Goal: Transaction & Acquisition: Purchase product/service

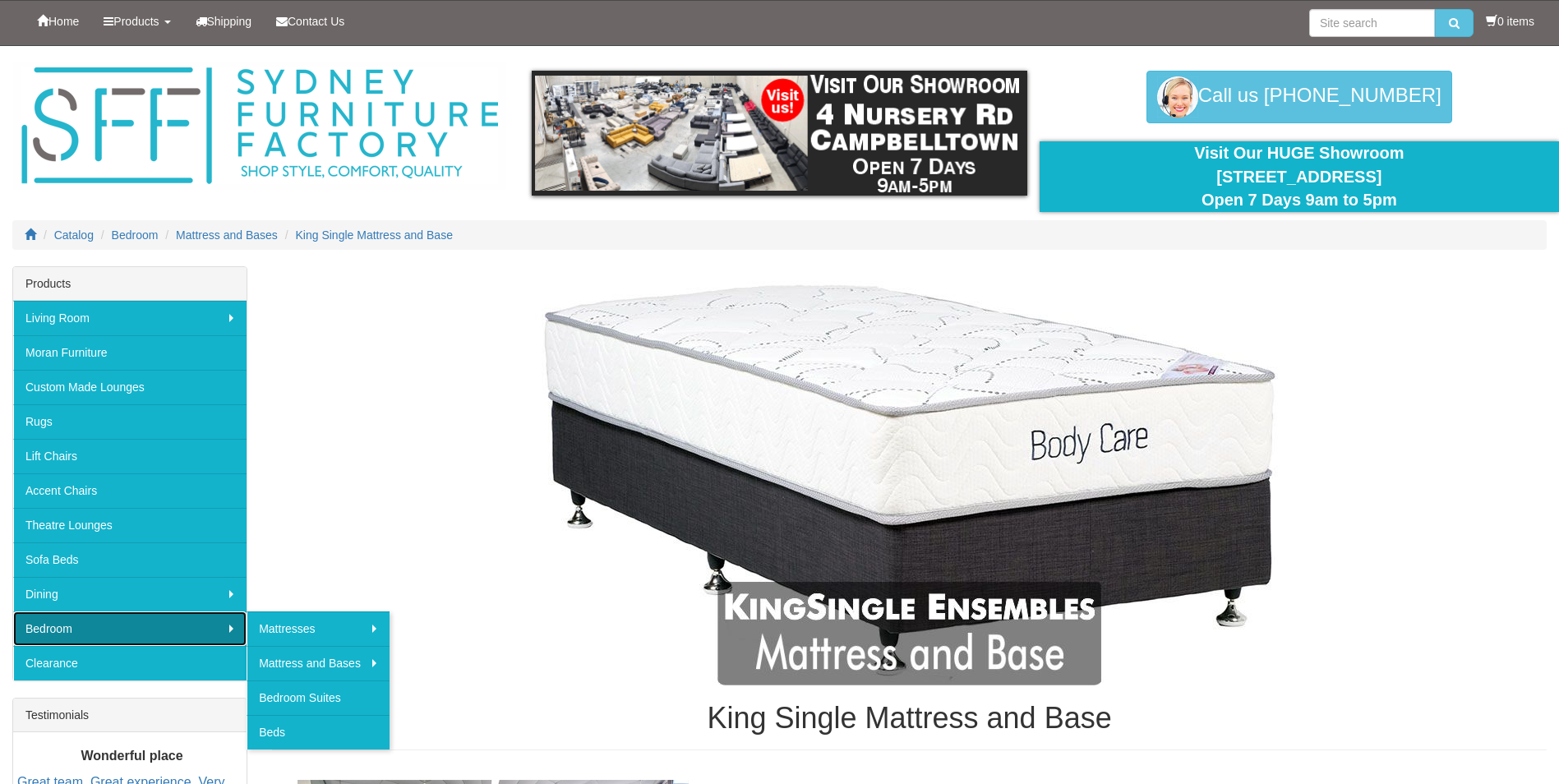
click at [159, 632] on link "Bedroom" at bounding box center [129, 629] width 233 height 35
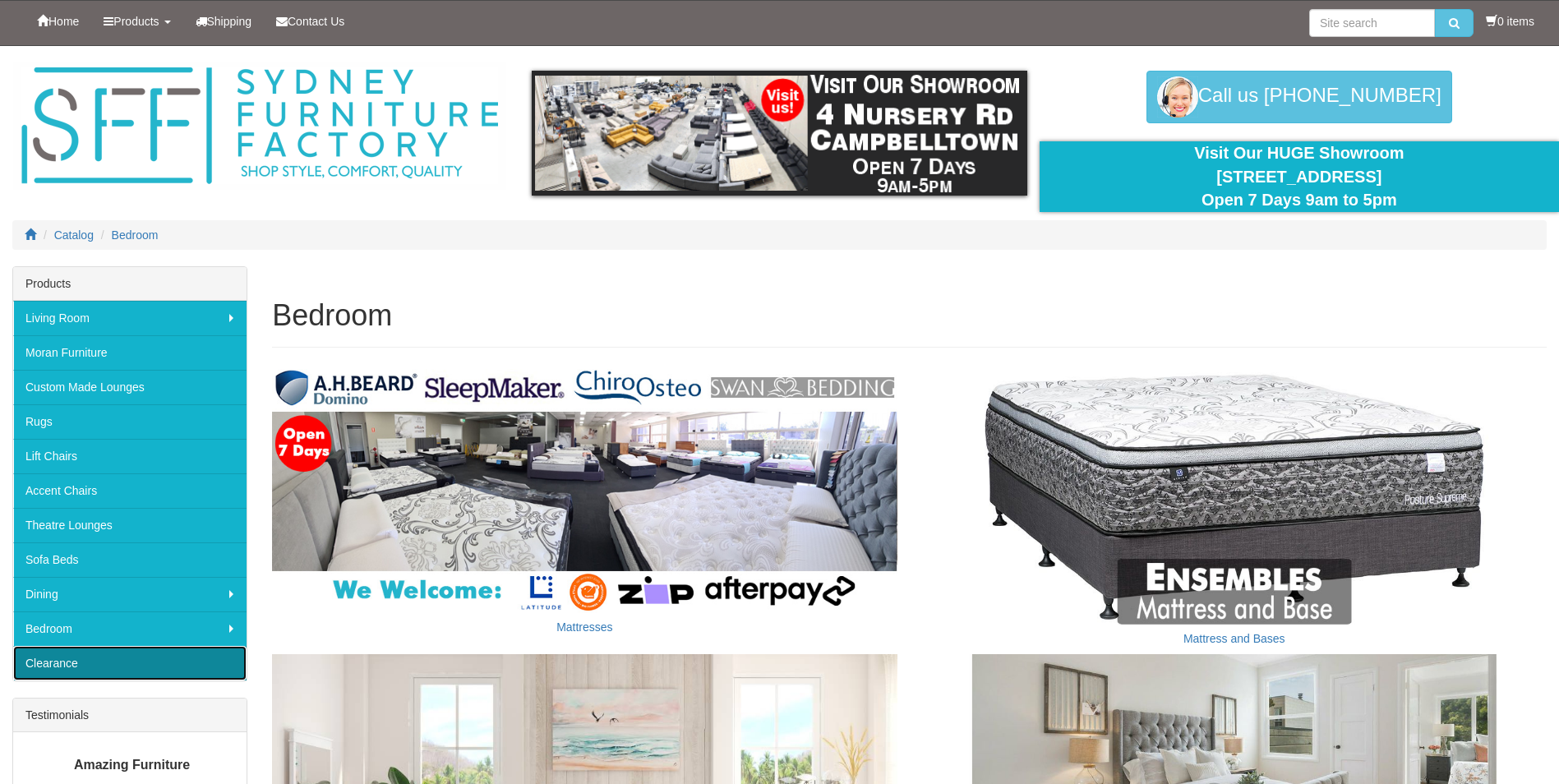
click at [133, 664] on link "Clearance" at bounding box center [129, 662] width 233 height 35
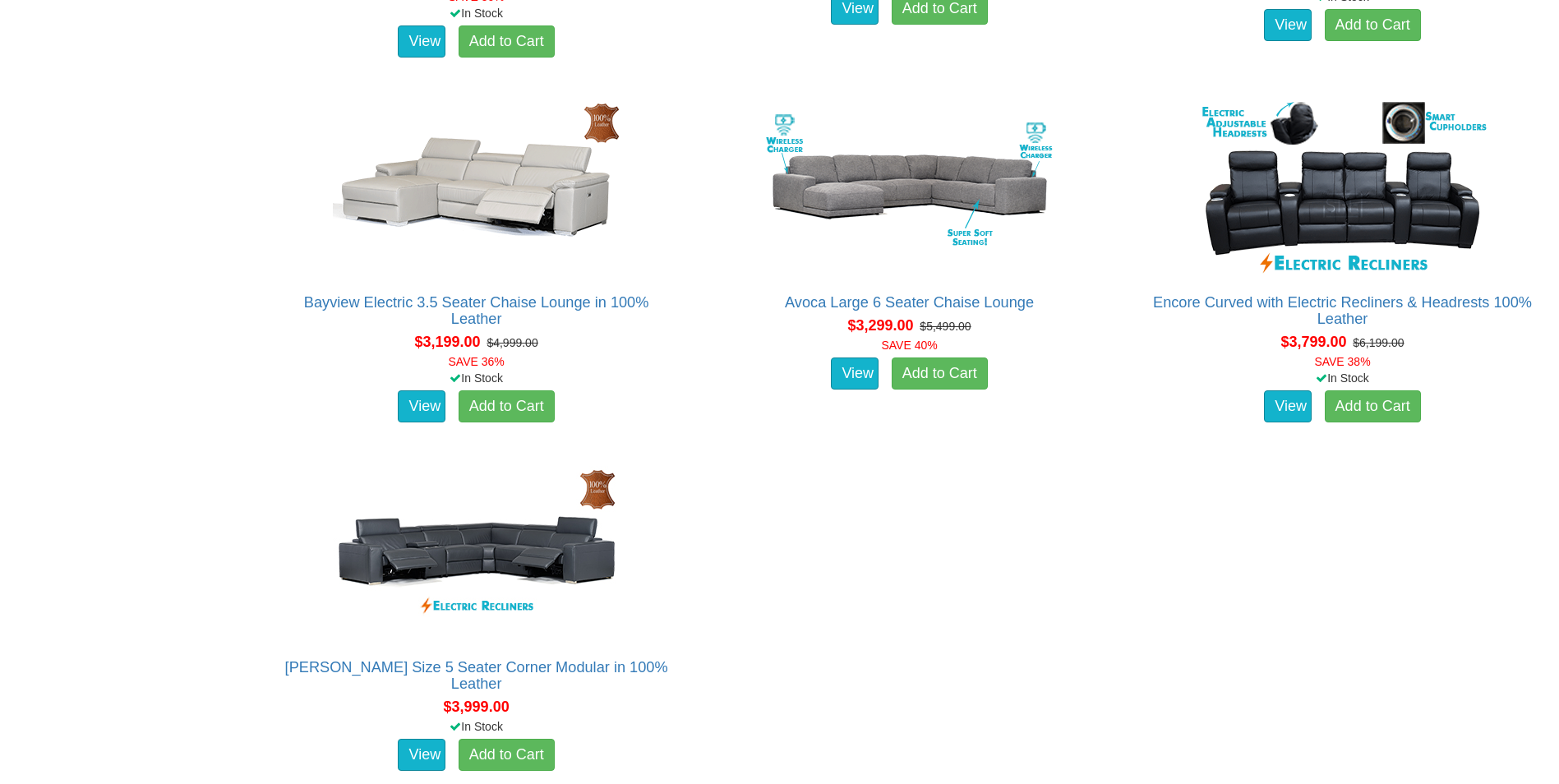
scroll to position [1758, 0]
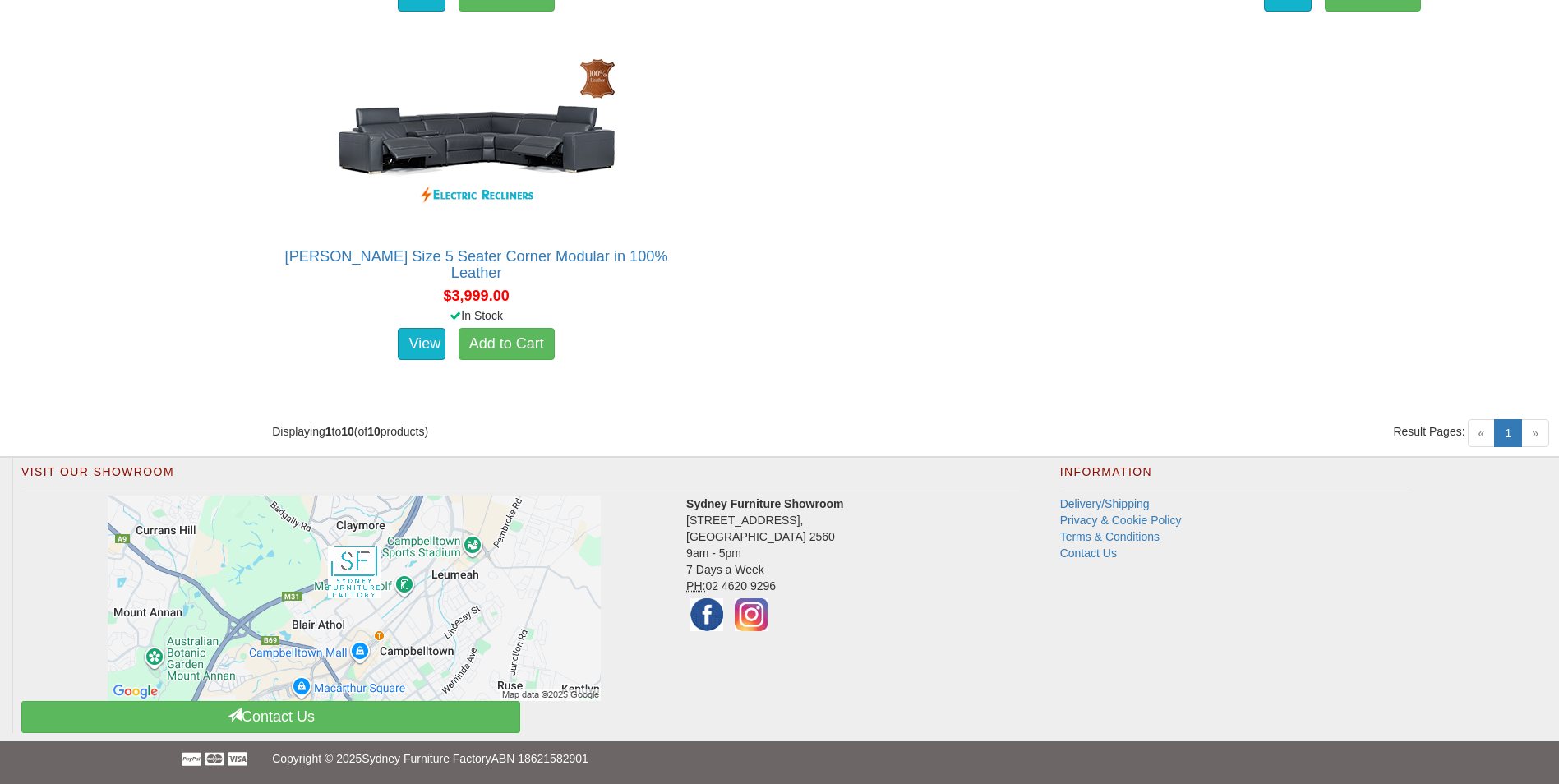
click at [1537, 439] on span "»" at bounding box center [1535, 433] width 28 height 28
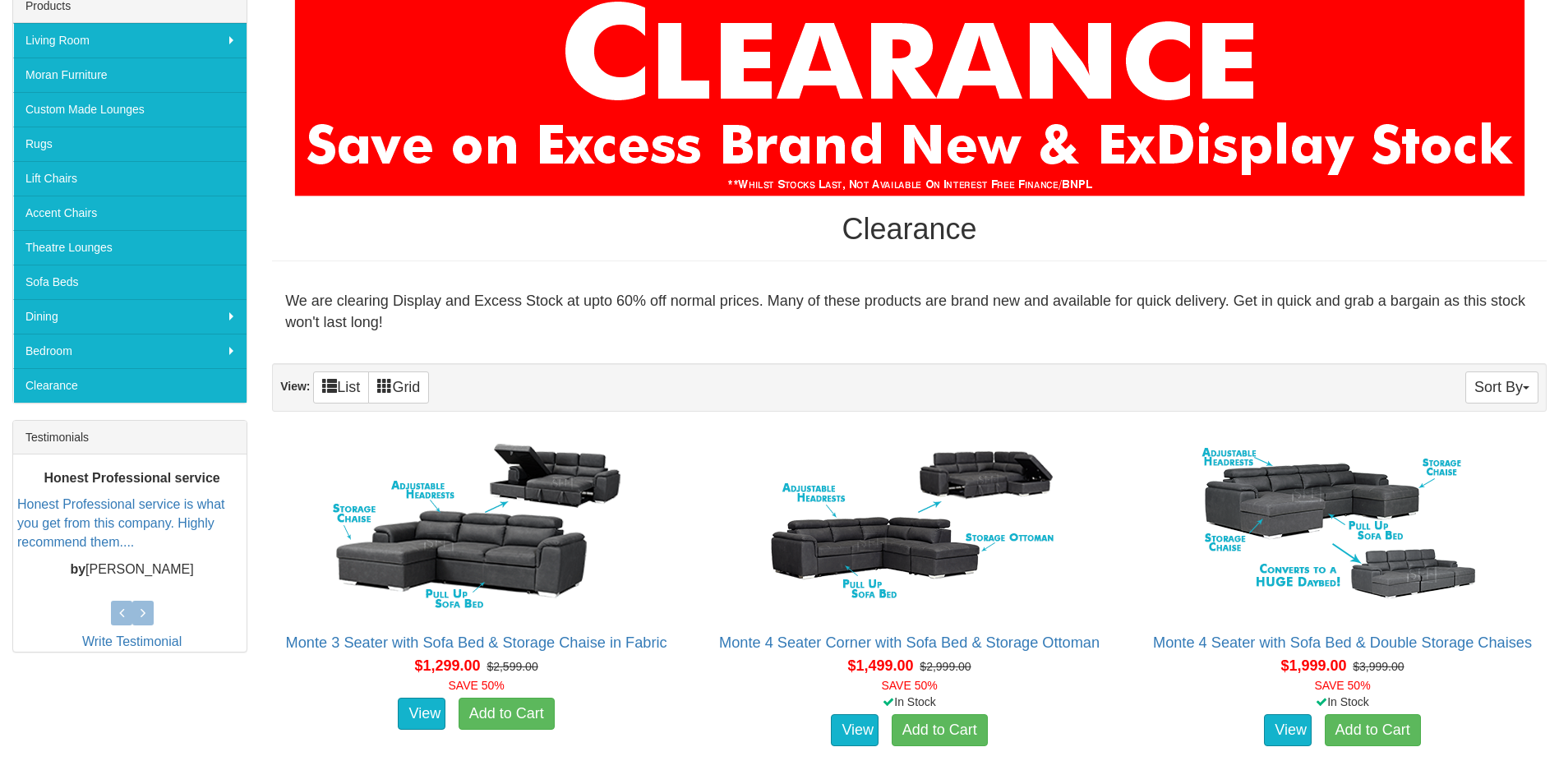
scroll to position [279, 0]
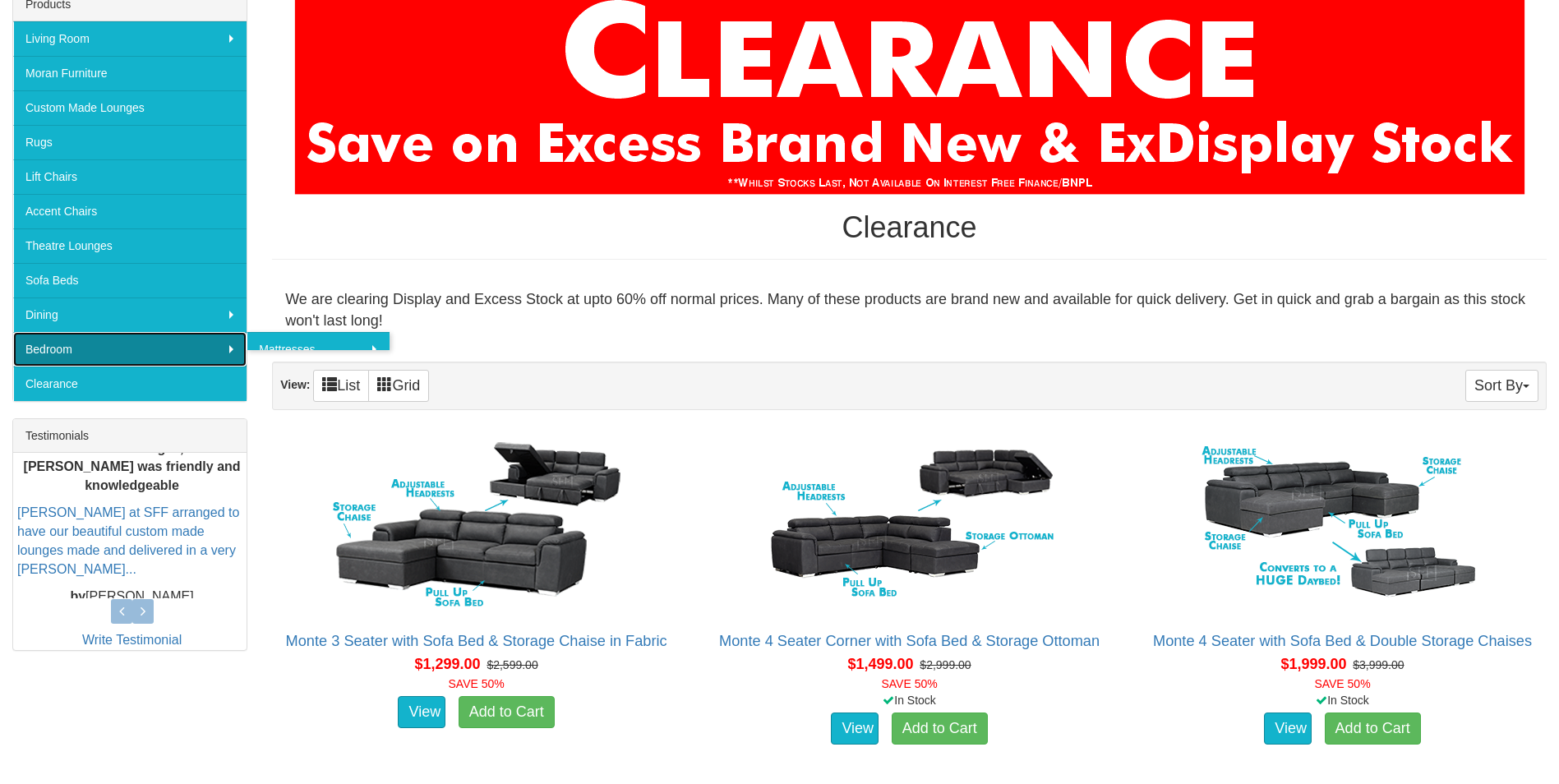
click at [109, 348] on link "Bedroom" at bounding box center [129, 348] width 233 height 35
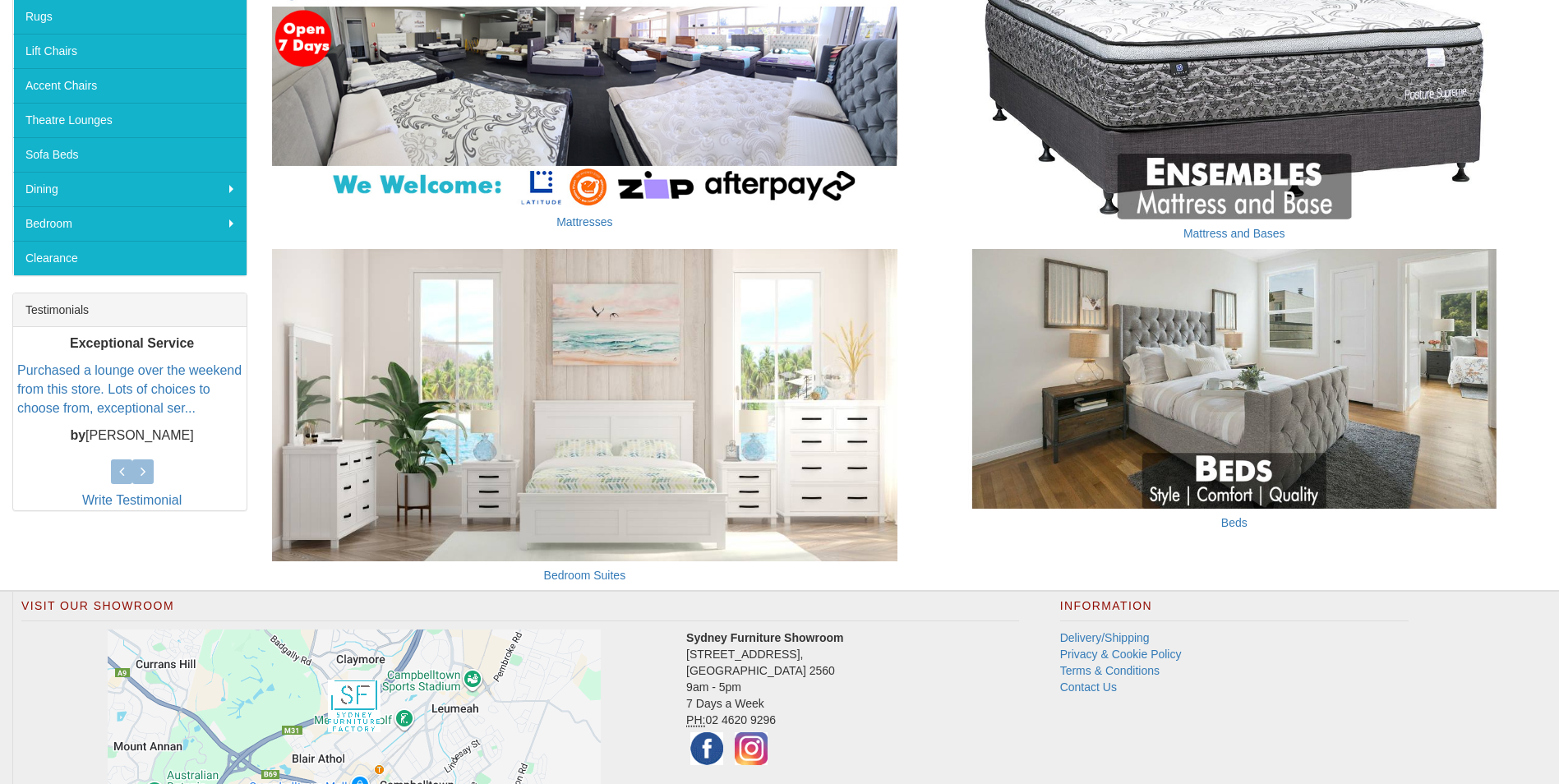
scroll to position [411, 0]
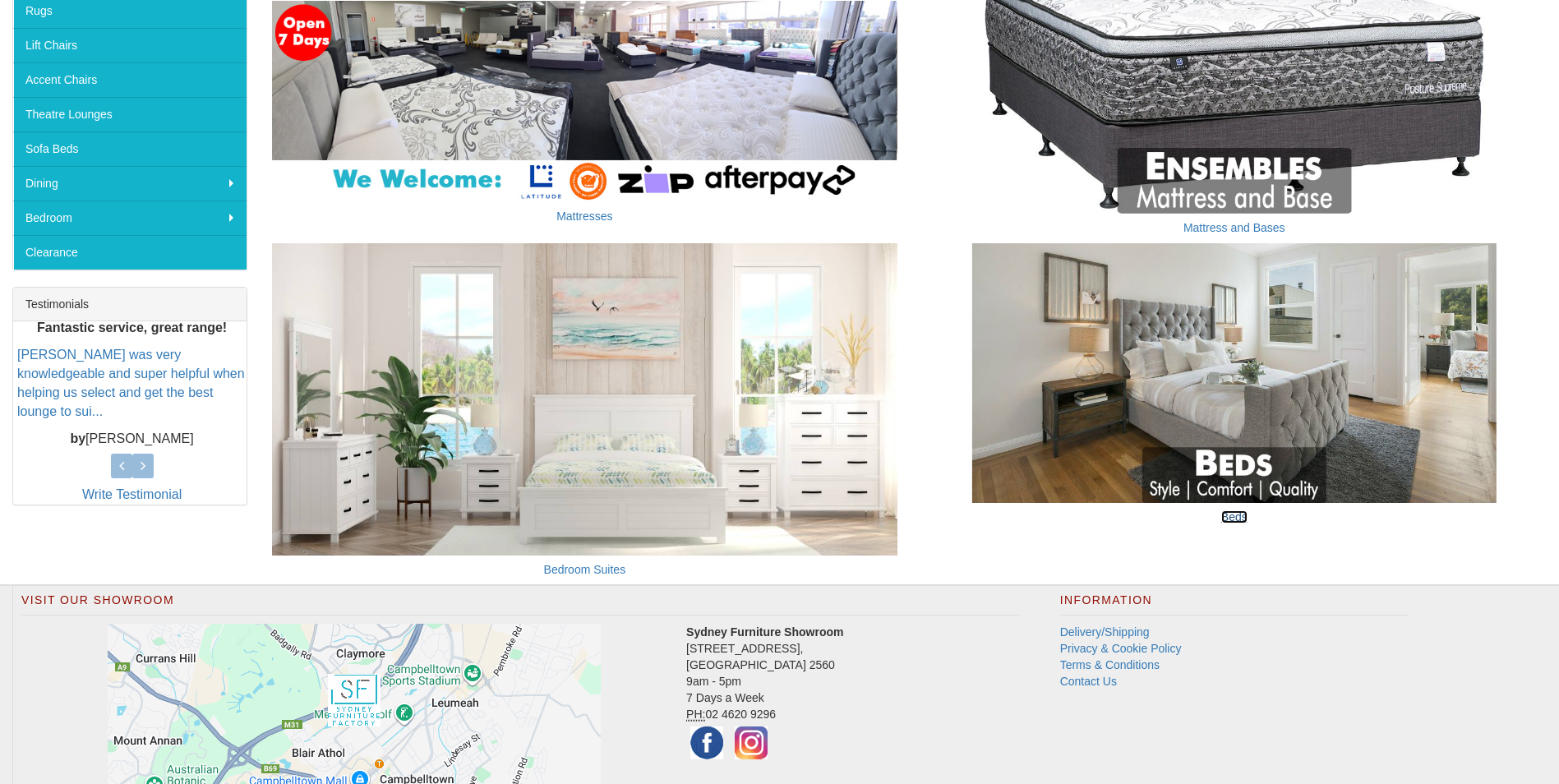
click at [1235, 517] on link "Beds" at bounding box center [1234, 517] width 26 height 13
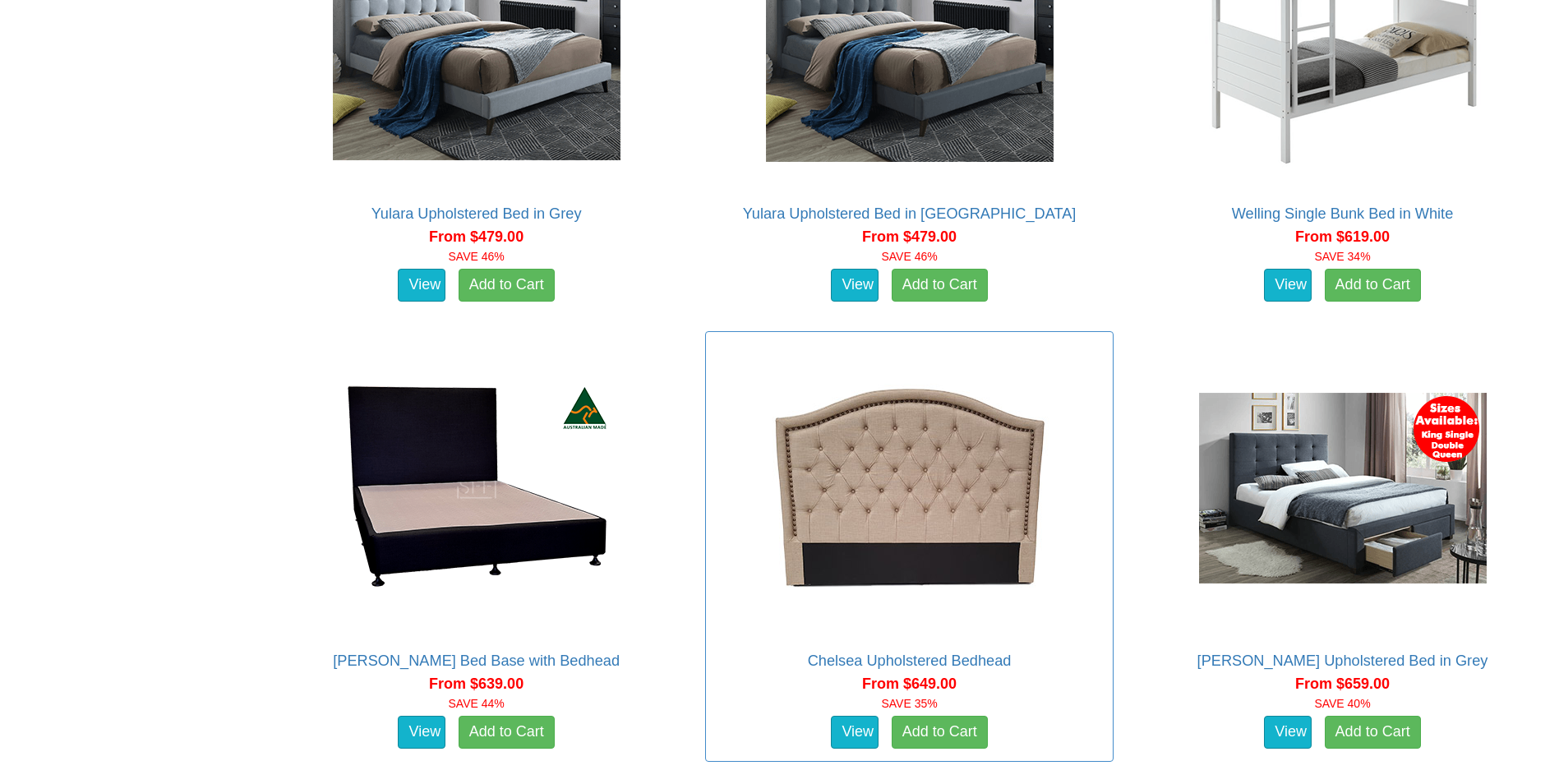
scroll to position [1561, 0]
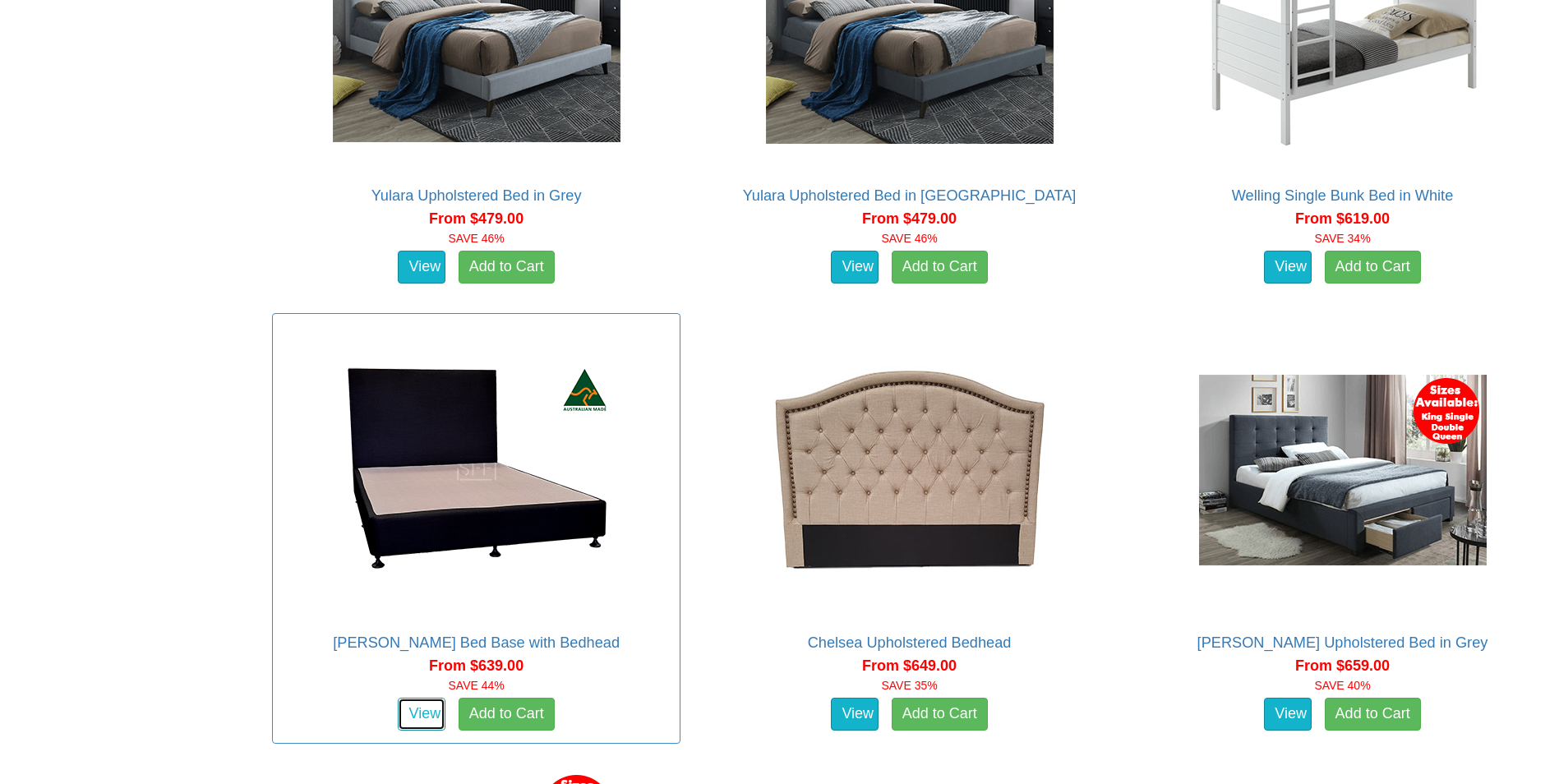
click at [415, 717] on link "View" at bounding box center [421, 714] width 48 height 33
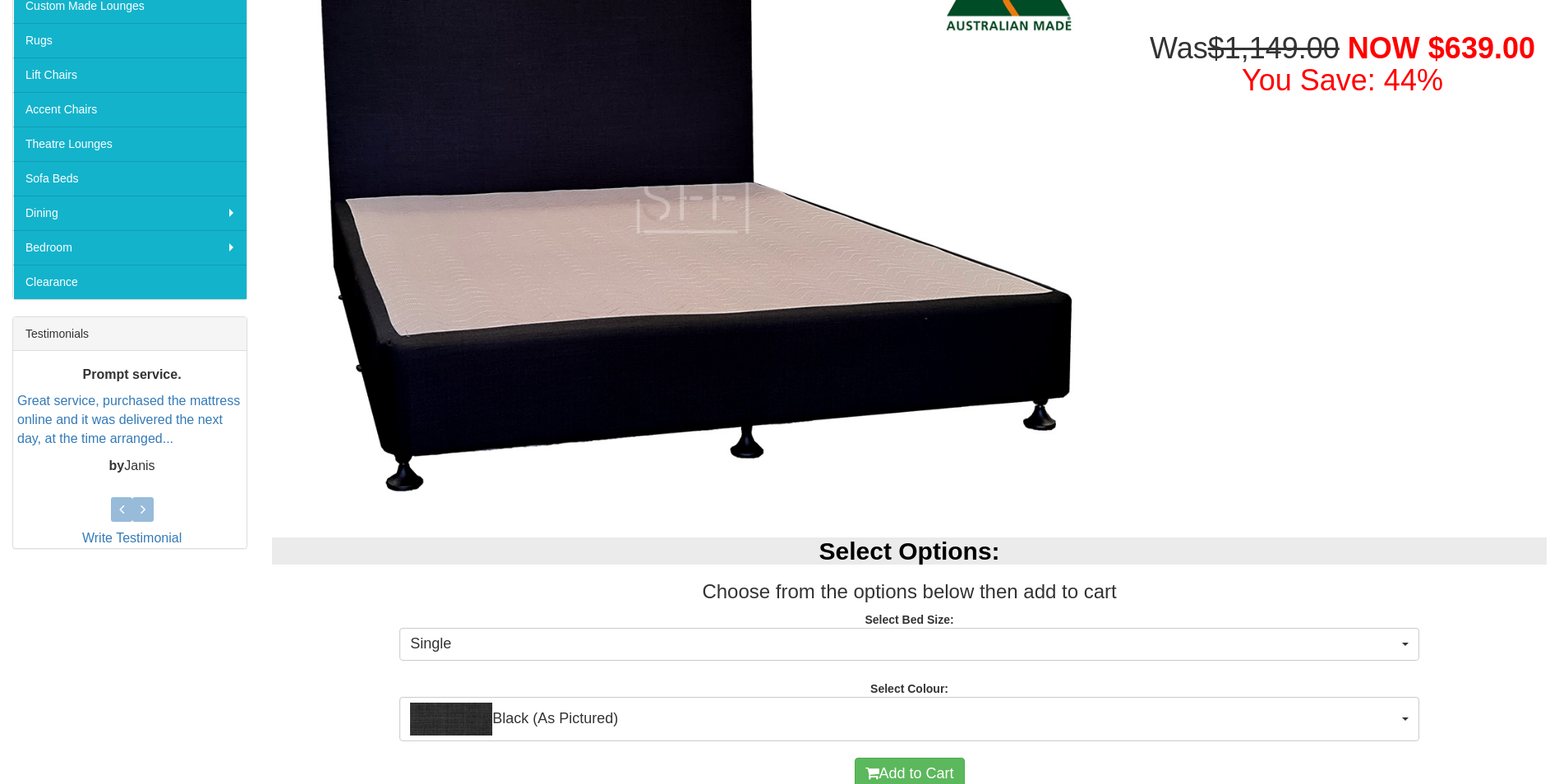
scroll to position [411, 0]
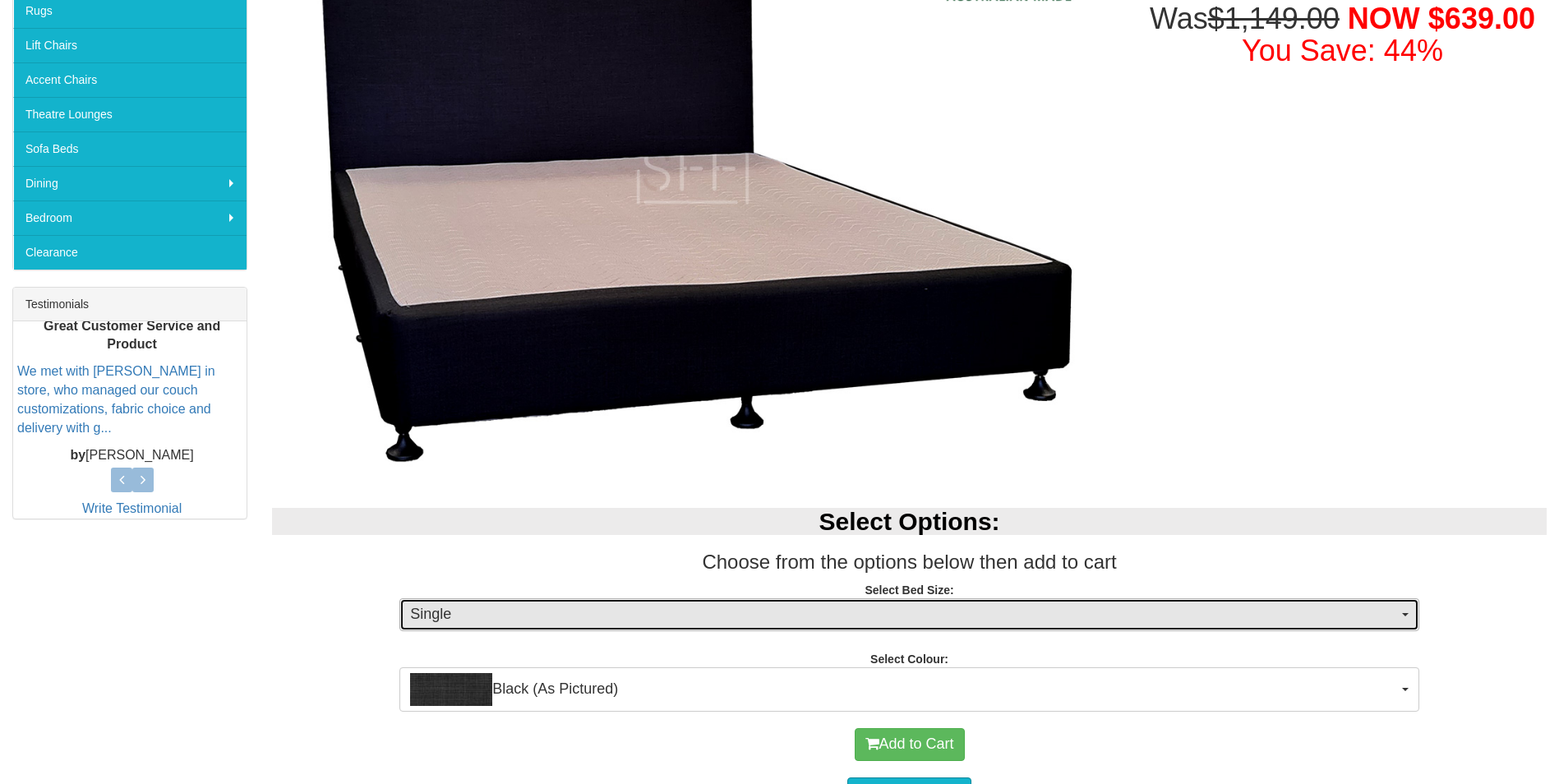
click at [1397, 612] on span "Single" at bounding box center [904, 614] width 987 height 22
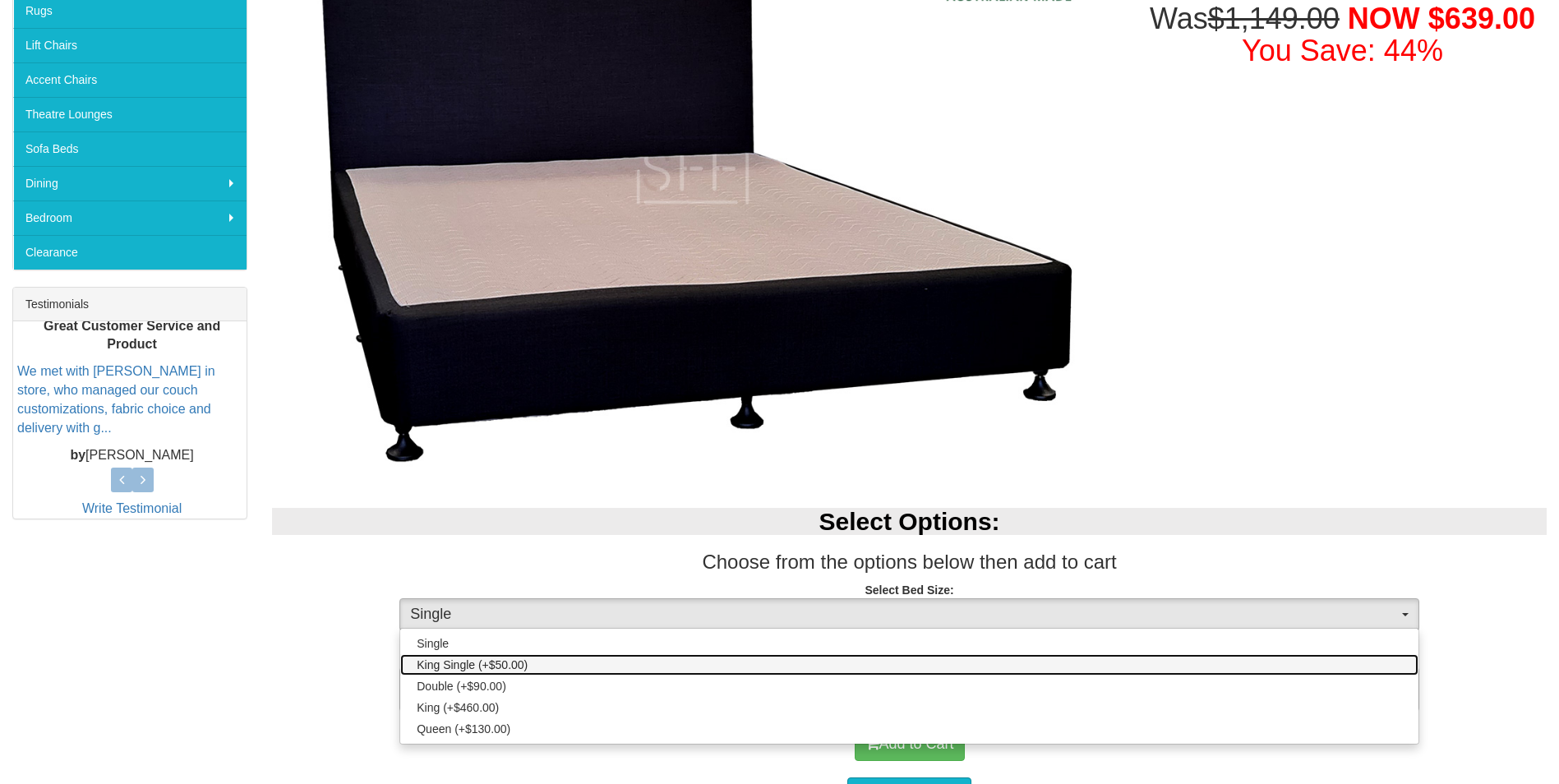
click at [506, 665] on span "King Single (+$50.00)" at bounding box center [472, 665] width 111 height 17
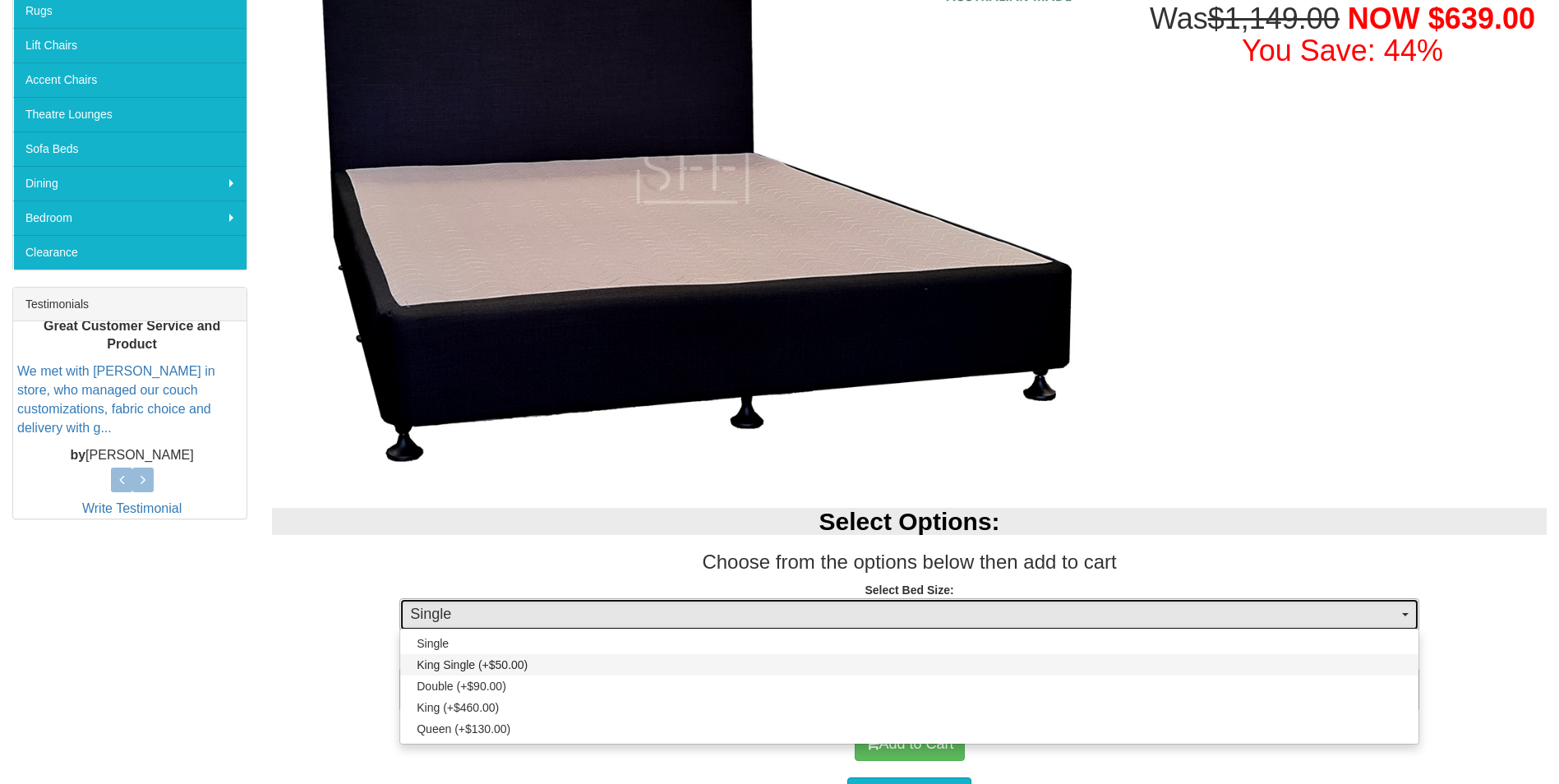
select select "1298"
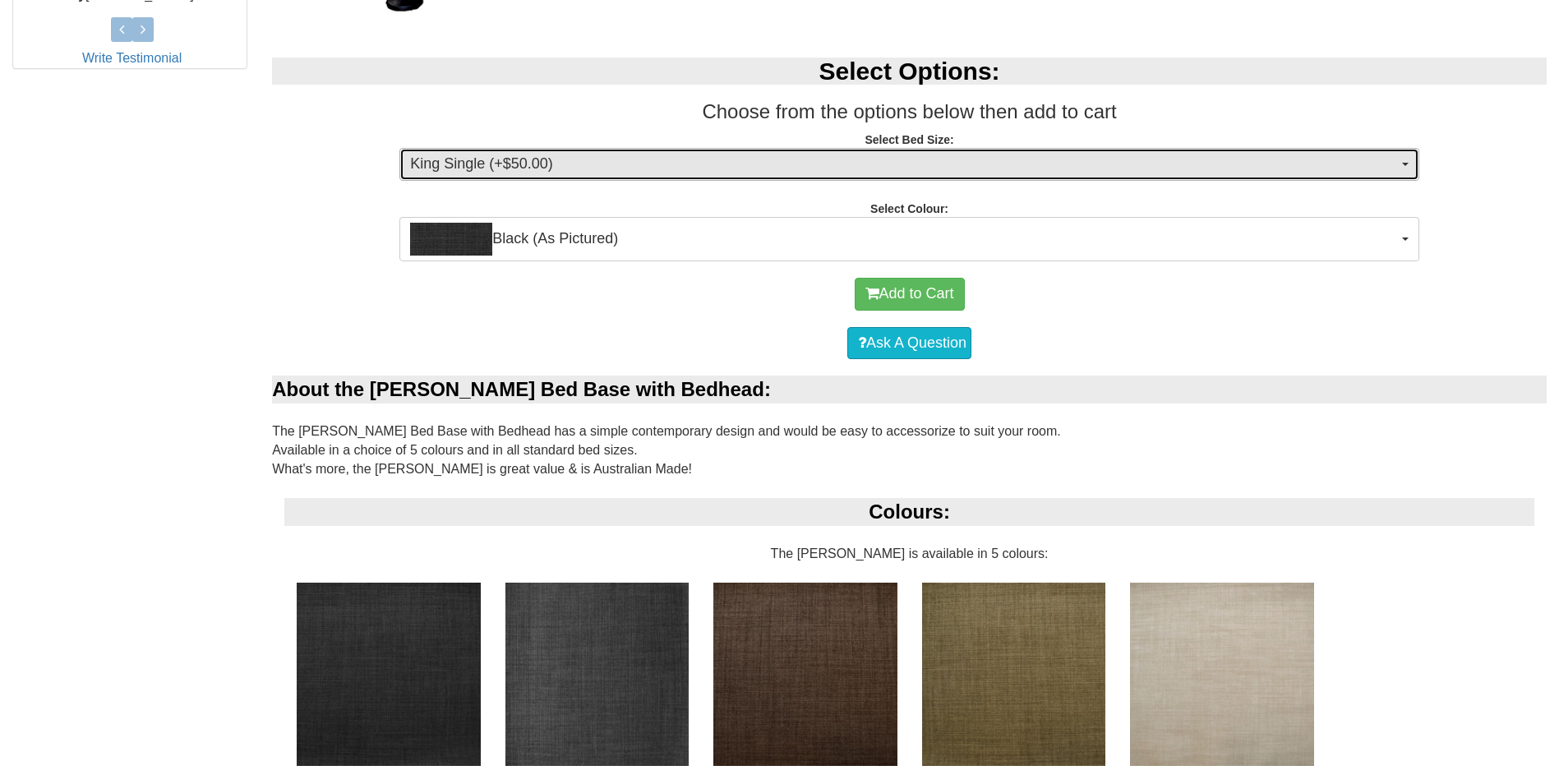
scroll to position [985, 0]
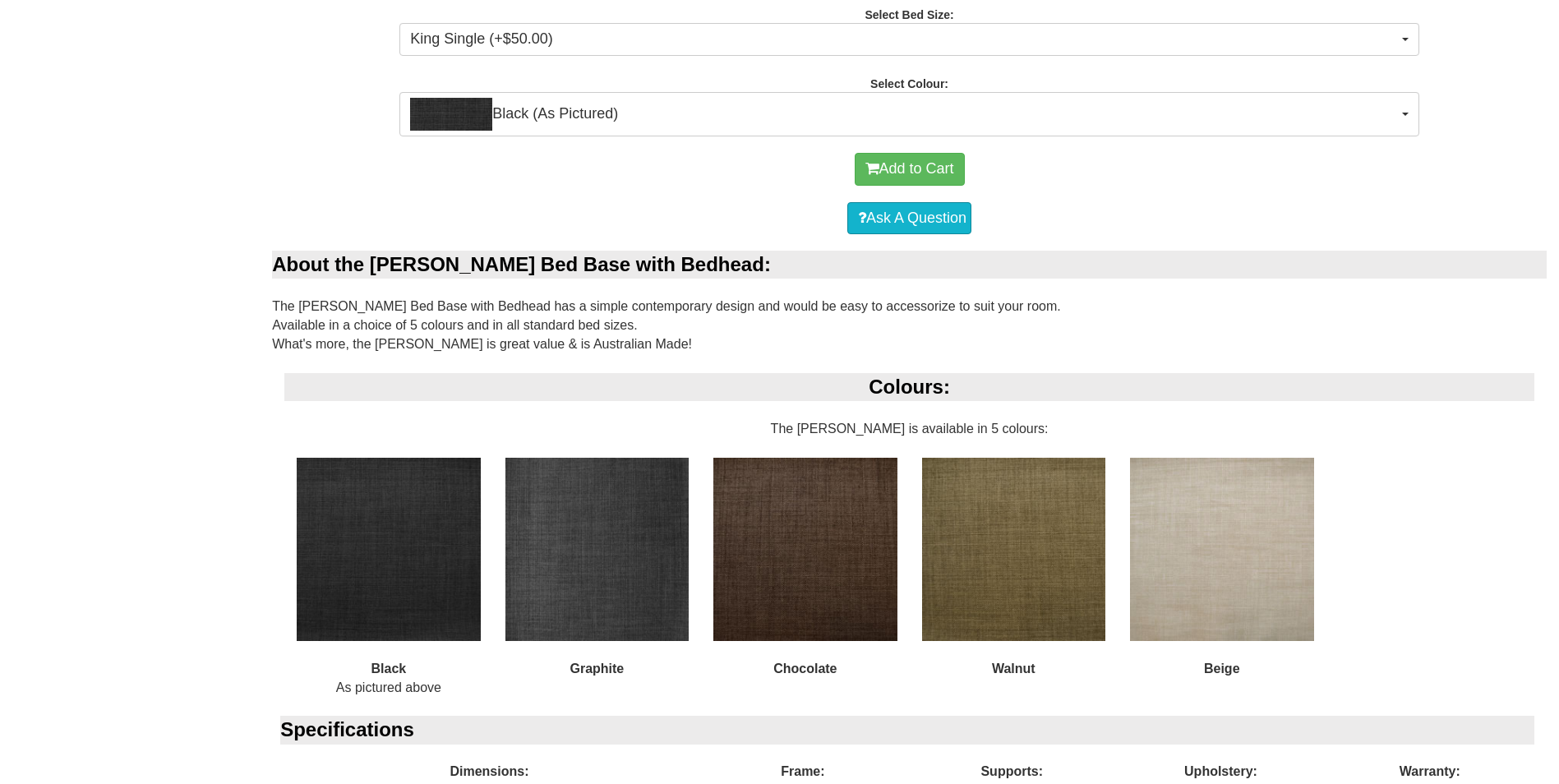
click at [416, 605] on img at bounding box center [389, 550] width 184 height 184
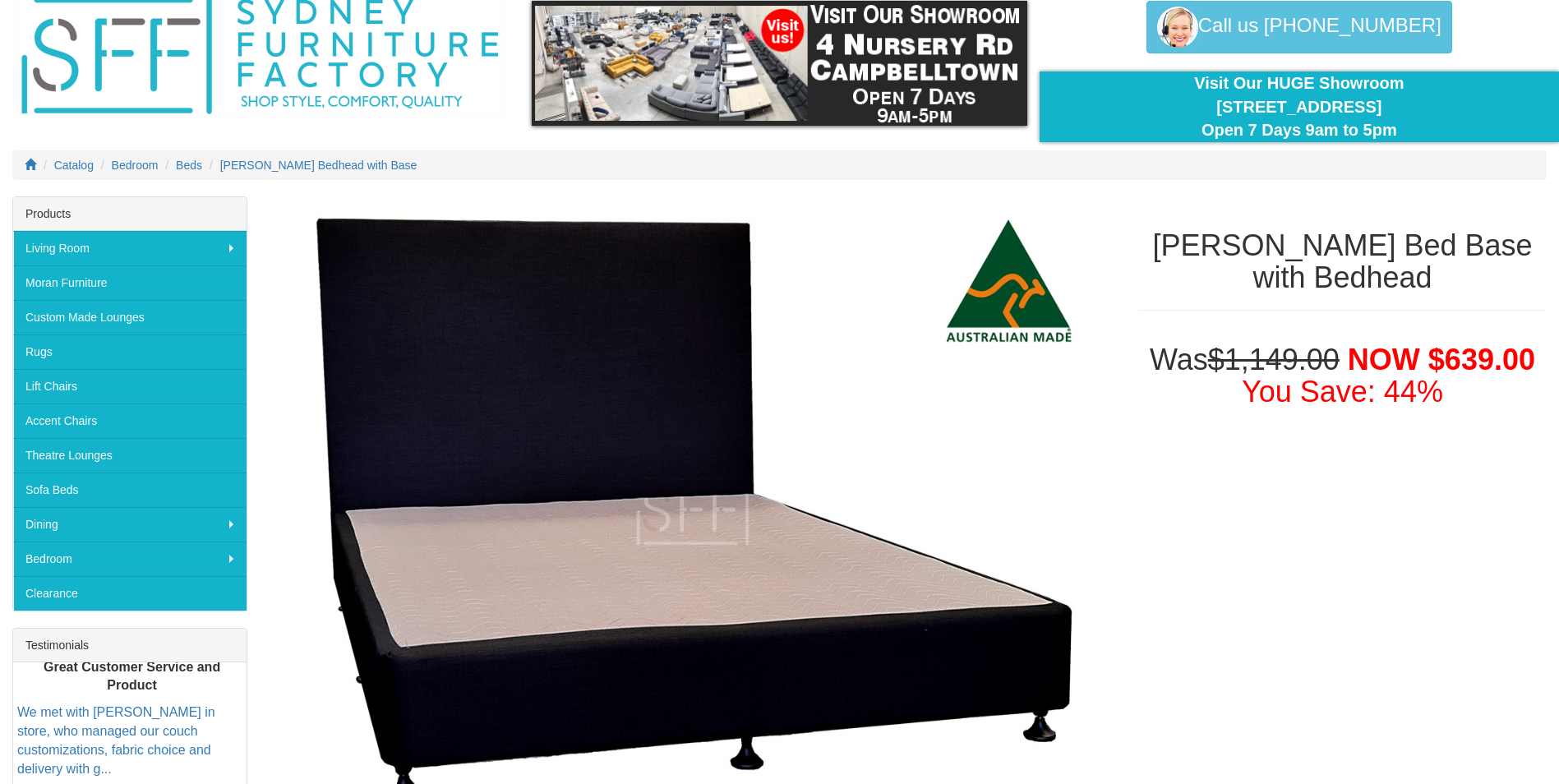
scroll to position [0, 0]
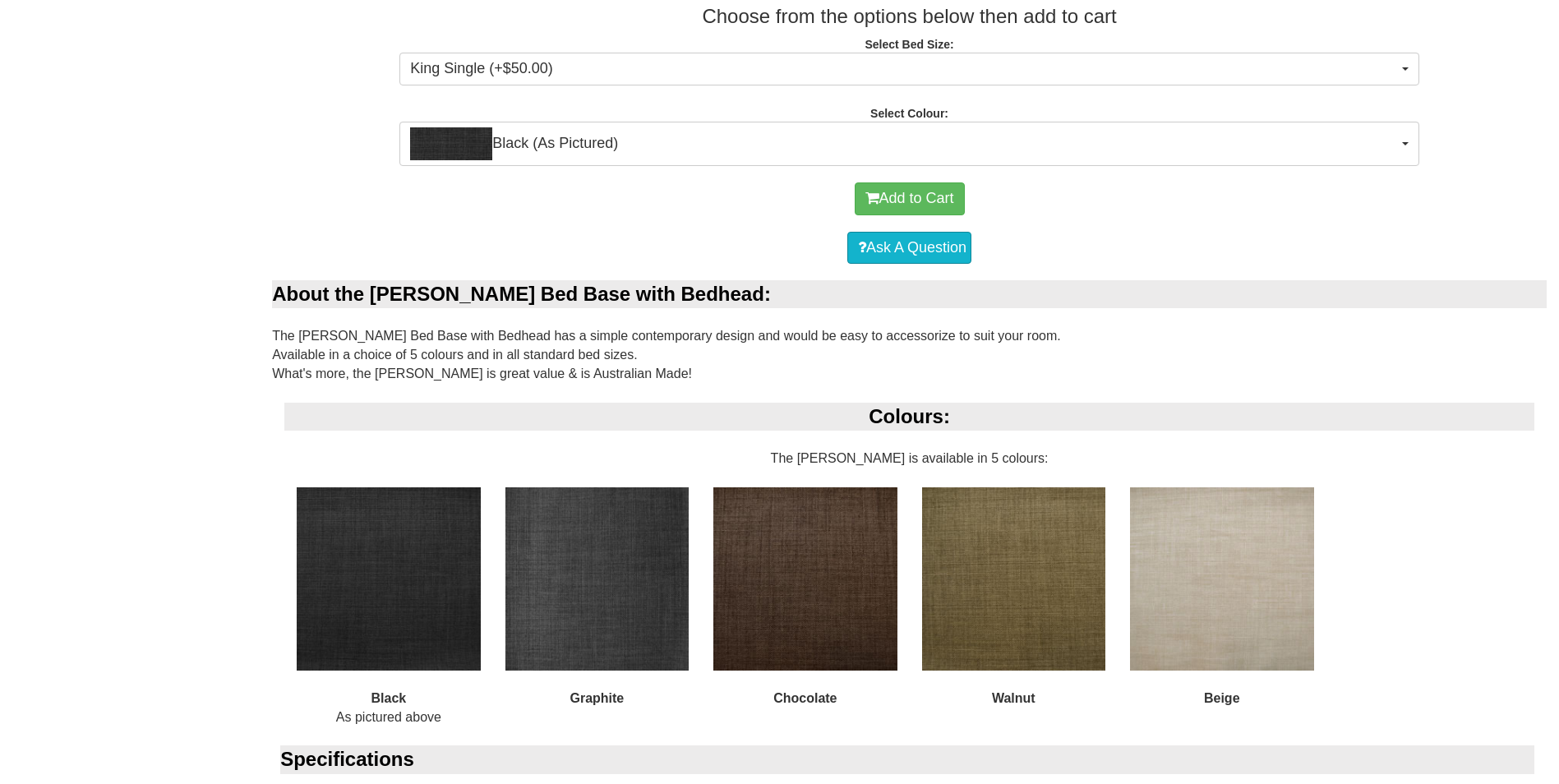
scroll to position [985, 0]
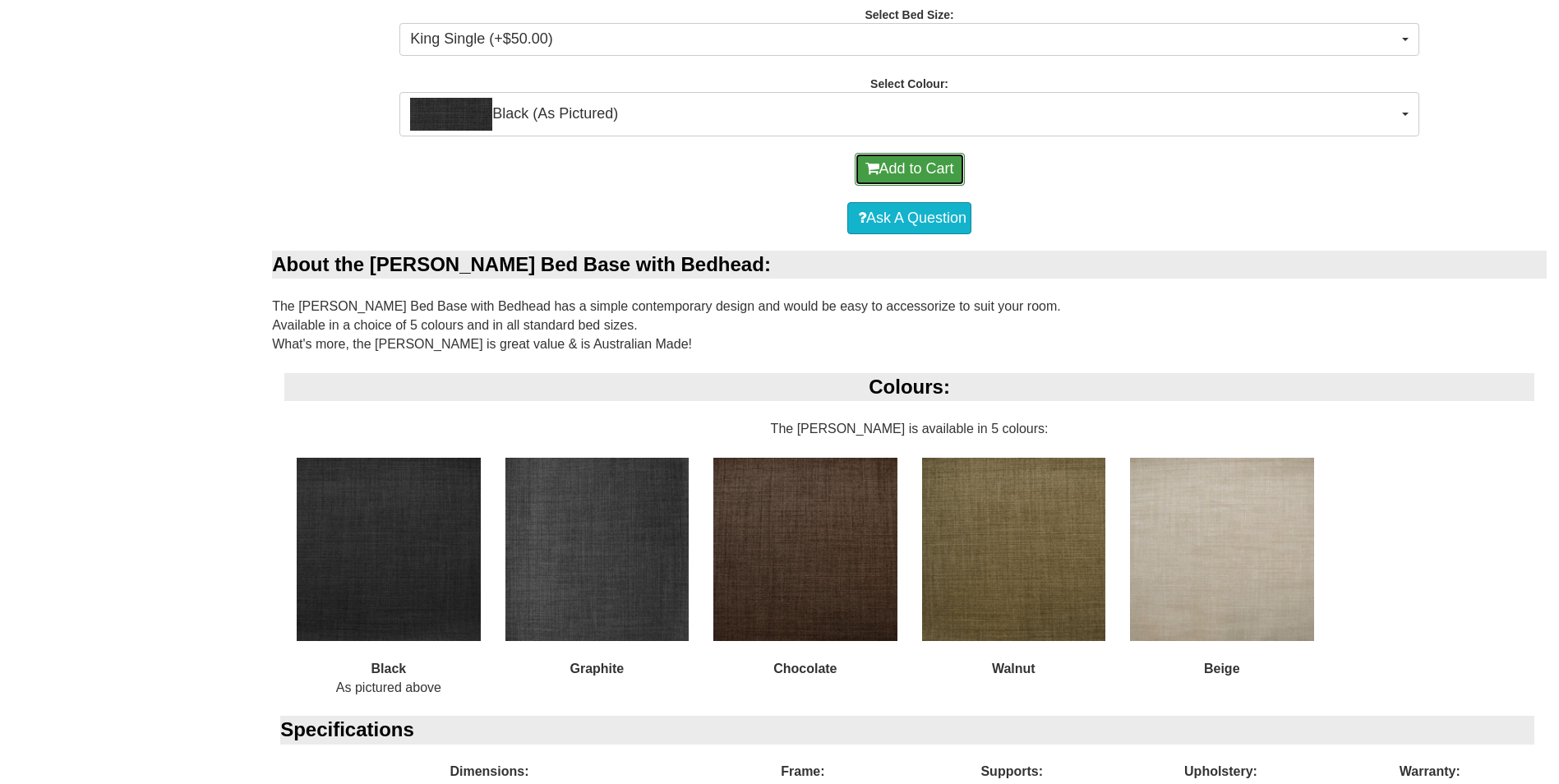
click at [921, 177] on button "Add to Cart" at bounding box center [910, 169] width 111 height 33
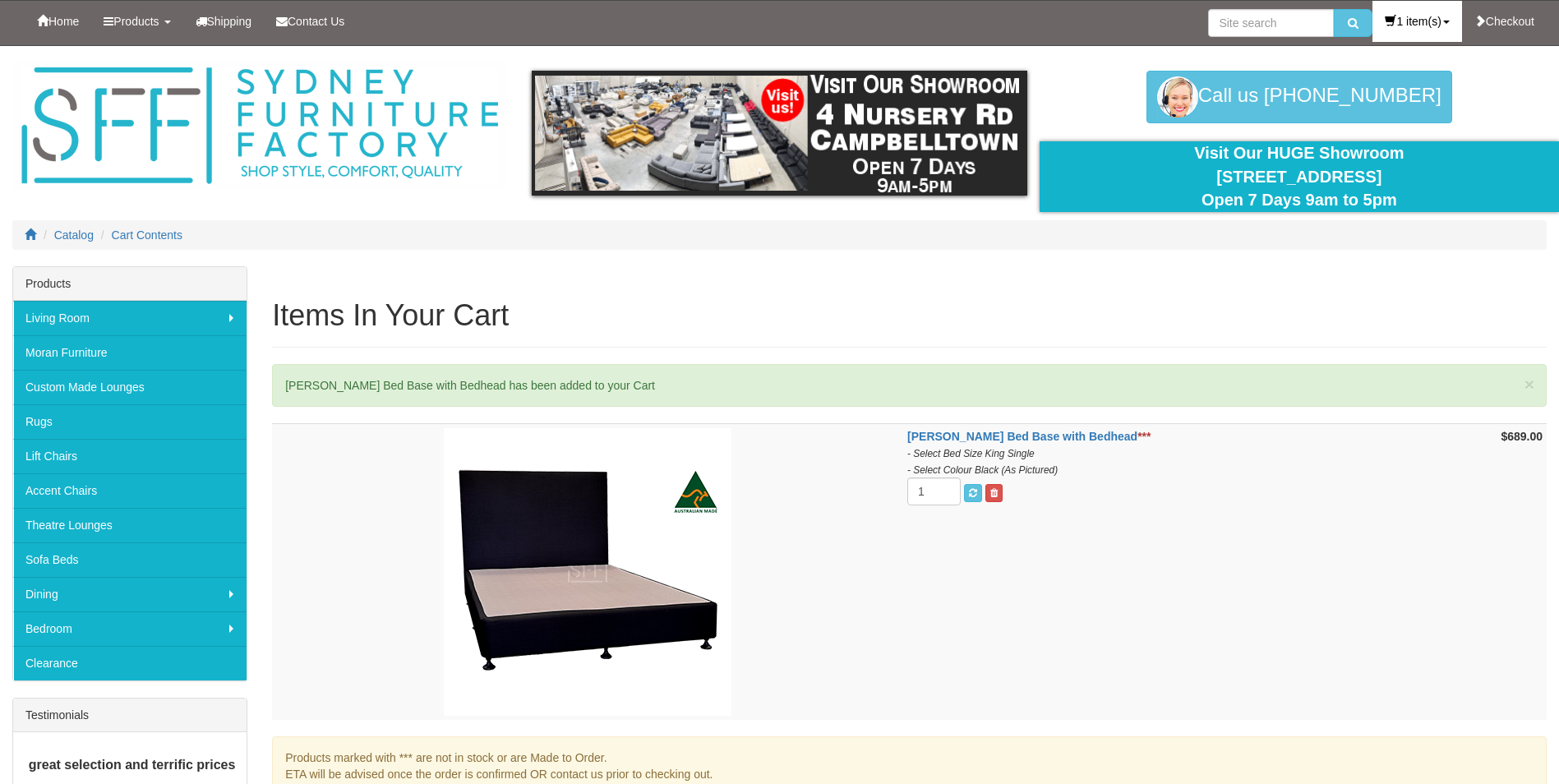
click at [1401, 15] on link "1 item(s)" at bounding box center [1417, 22] width 89 height 41
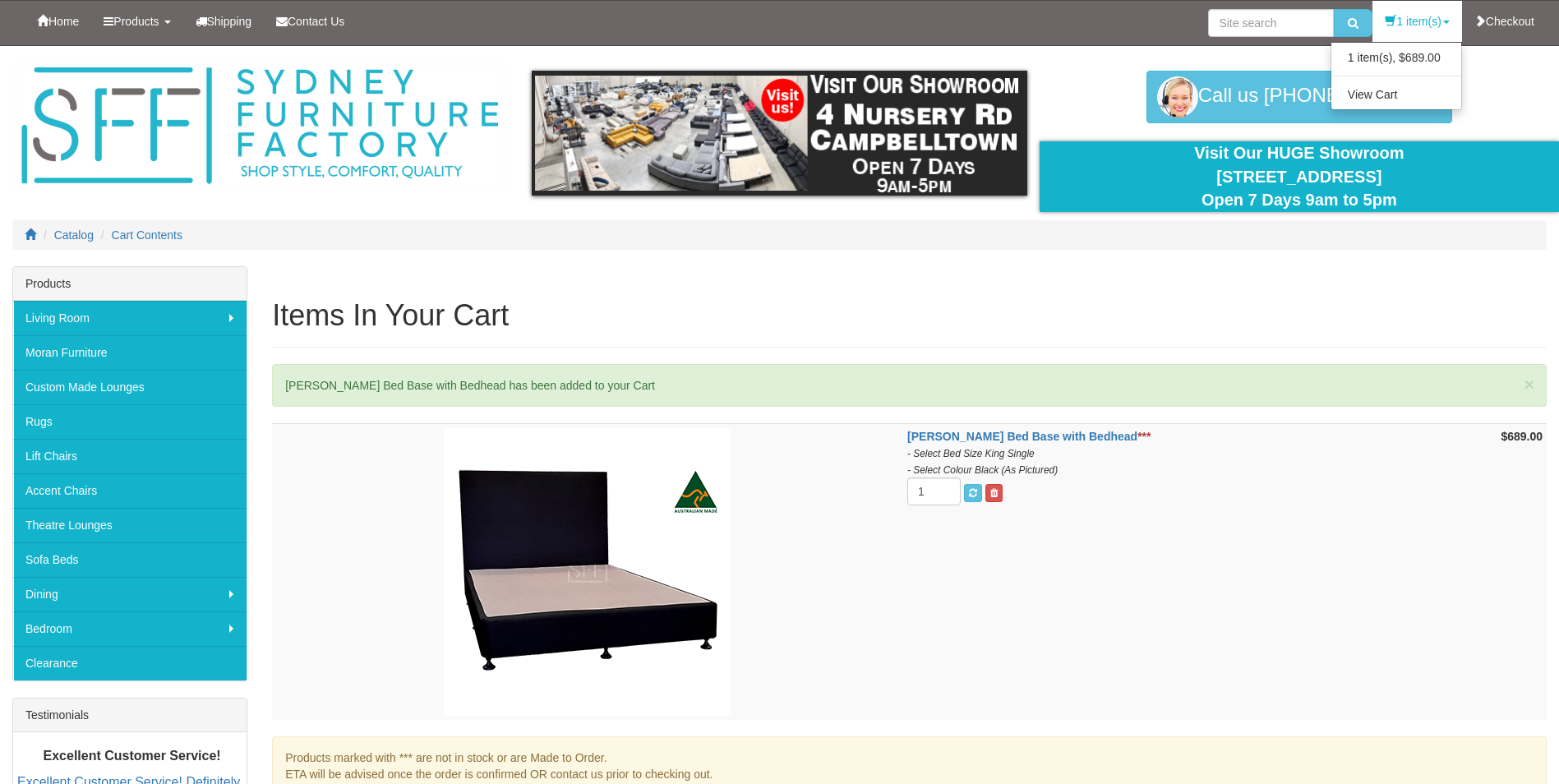
click at [1242, 562] on td "Luna Bed Base with Bedhead *** - Select Bed Size King Single - Select Colour Bl…" at bounding box center [1172, 572] width 538 height 297
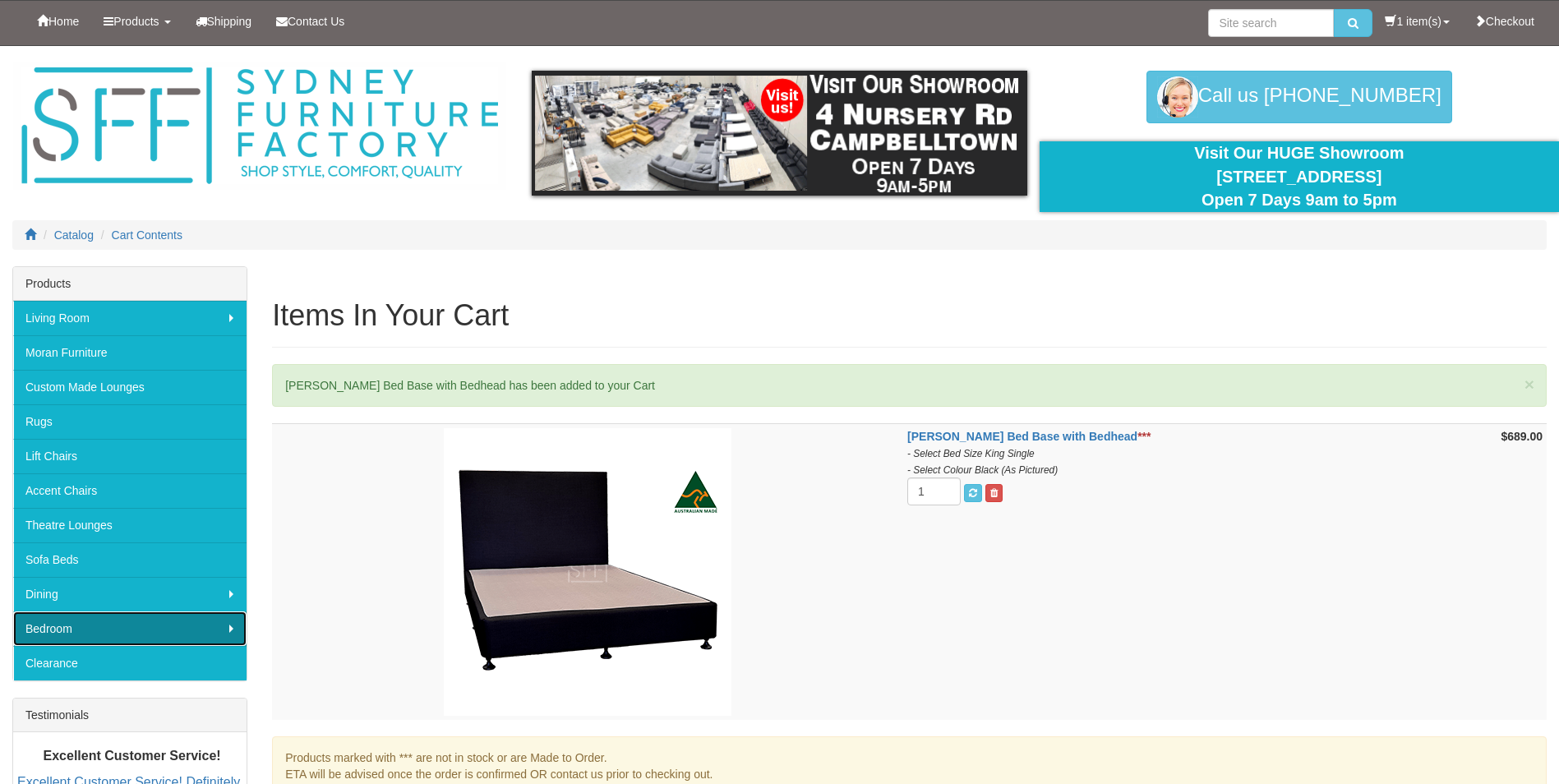
click at [51, 615] on link "Bedroom" at bounding box center [129, 629] width 233 height 35
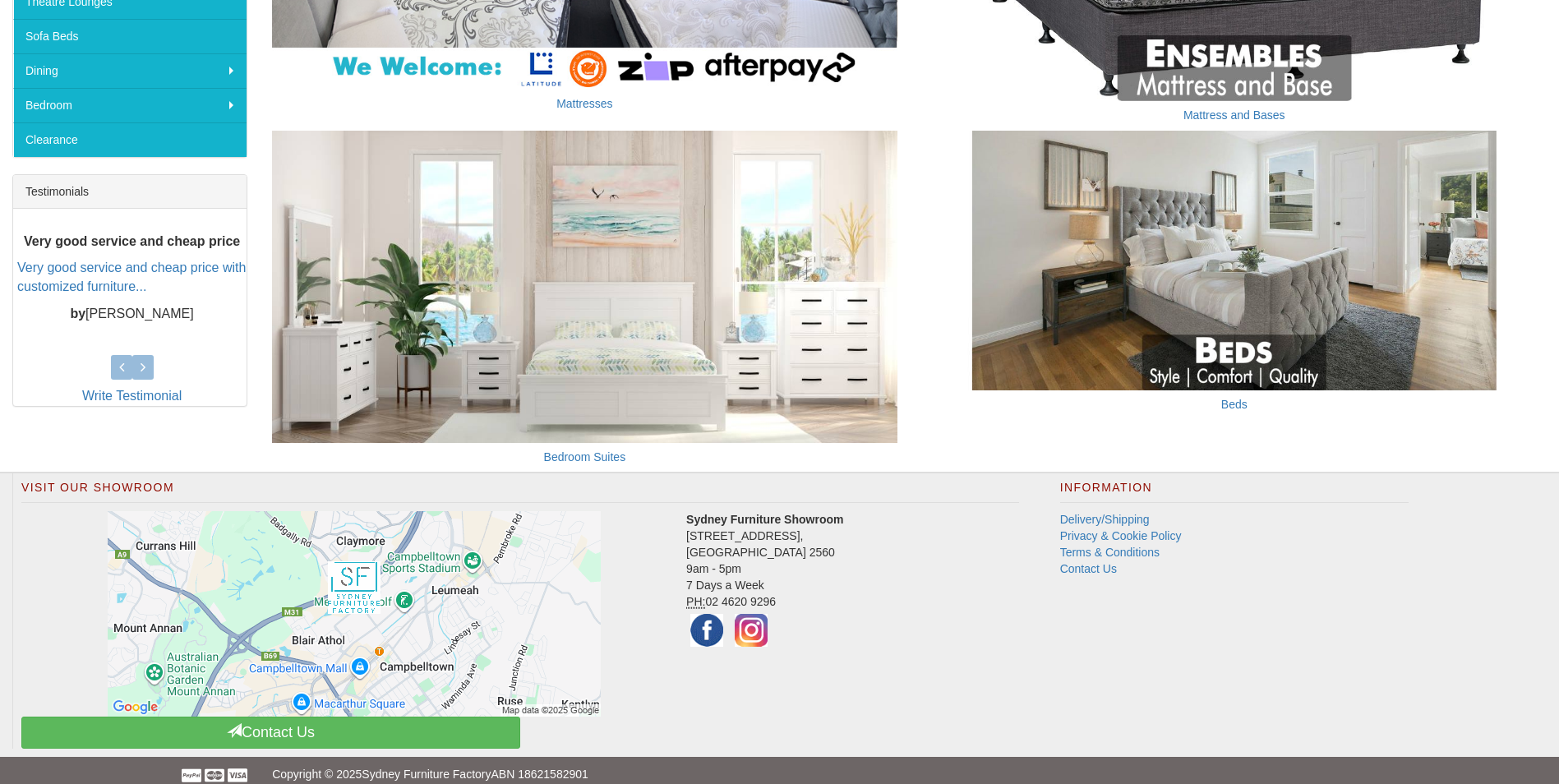
scroll to position [539, 0]
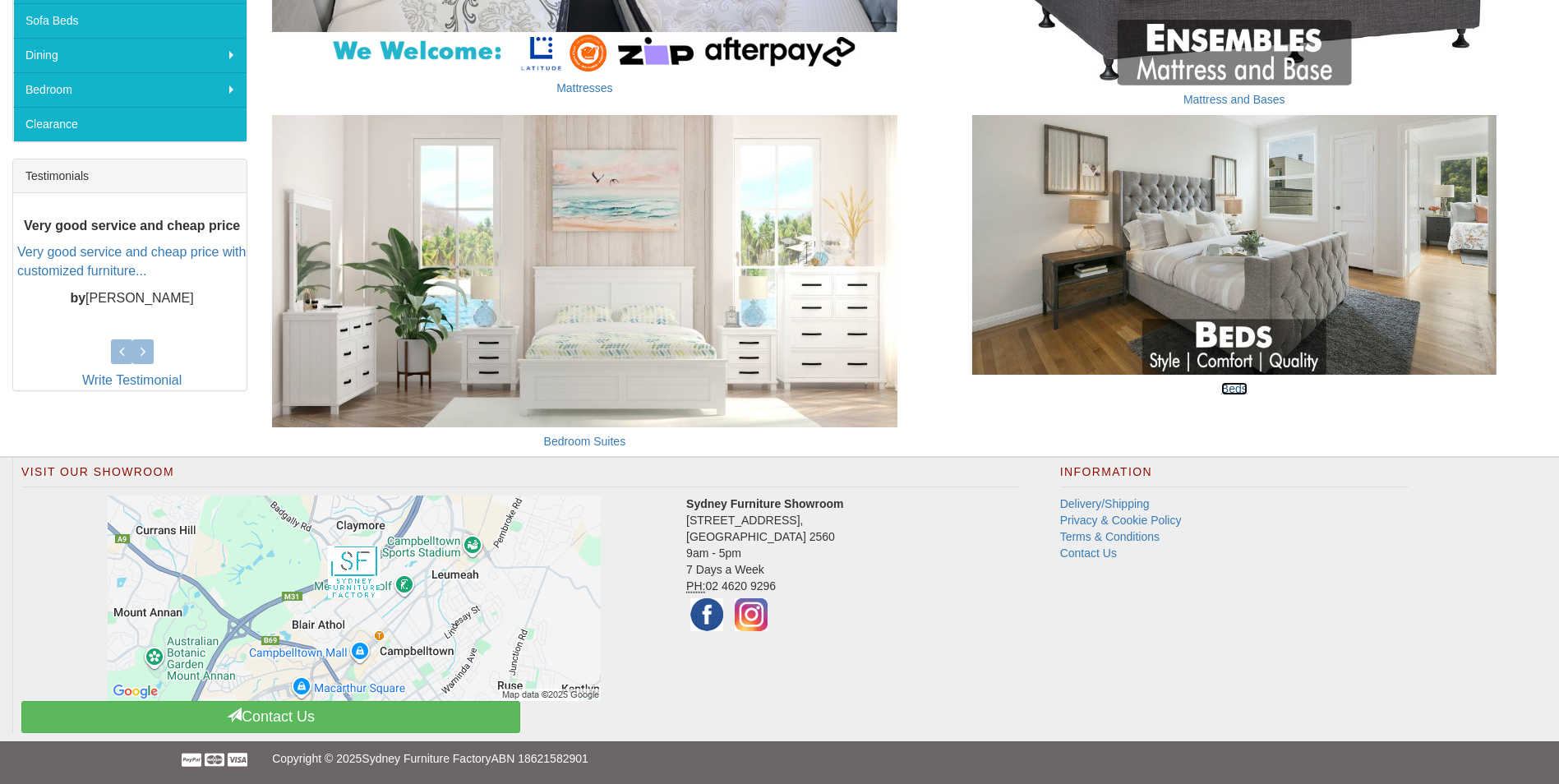
click at [1234, 393] on link "Beds" at bounding box center [1234, 389] width 26 height 13
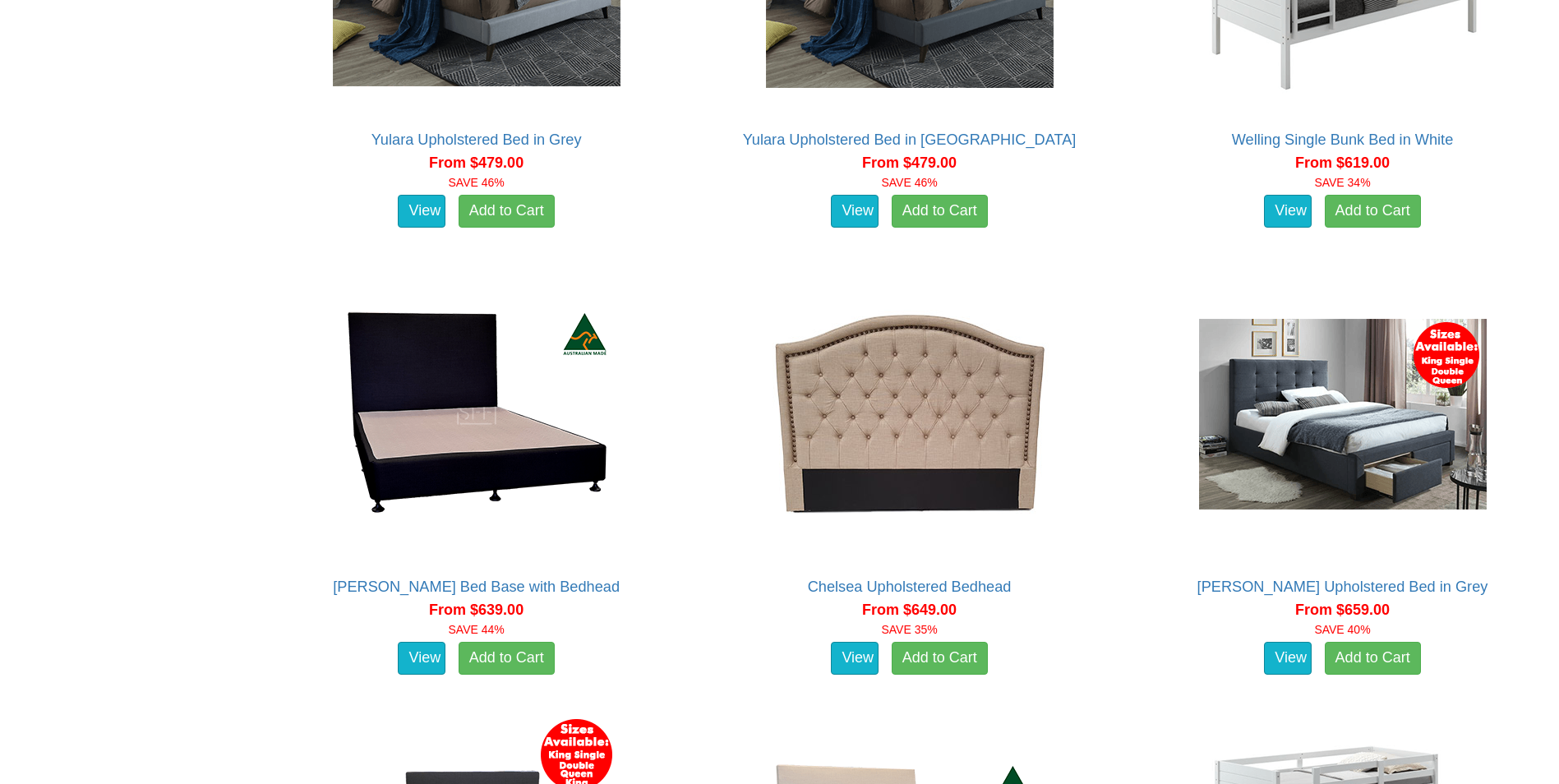
scroll to position [1575, 0]
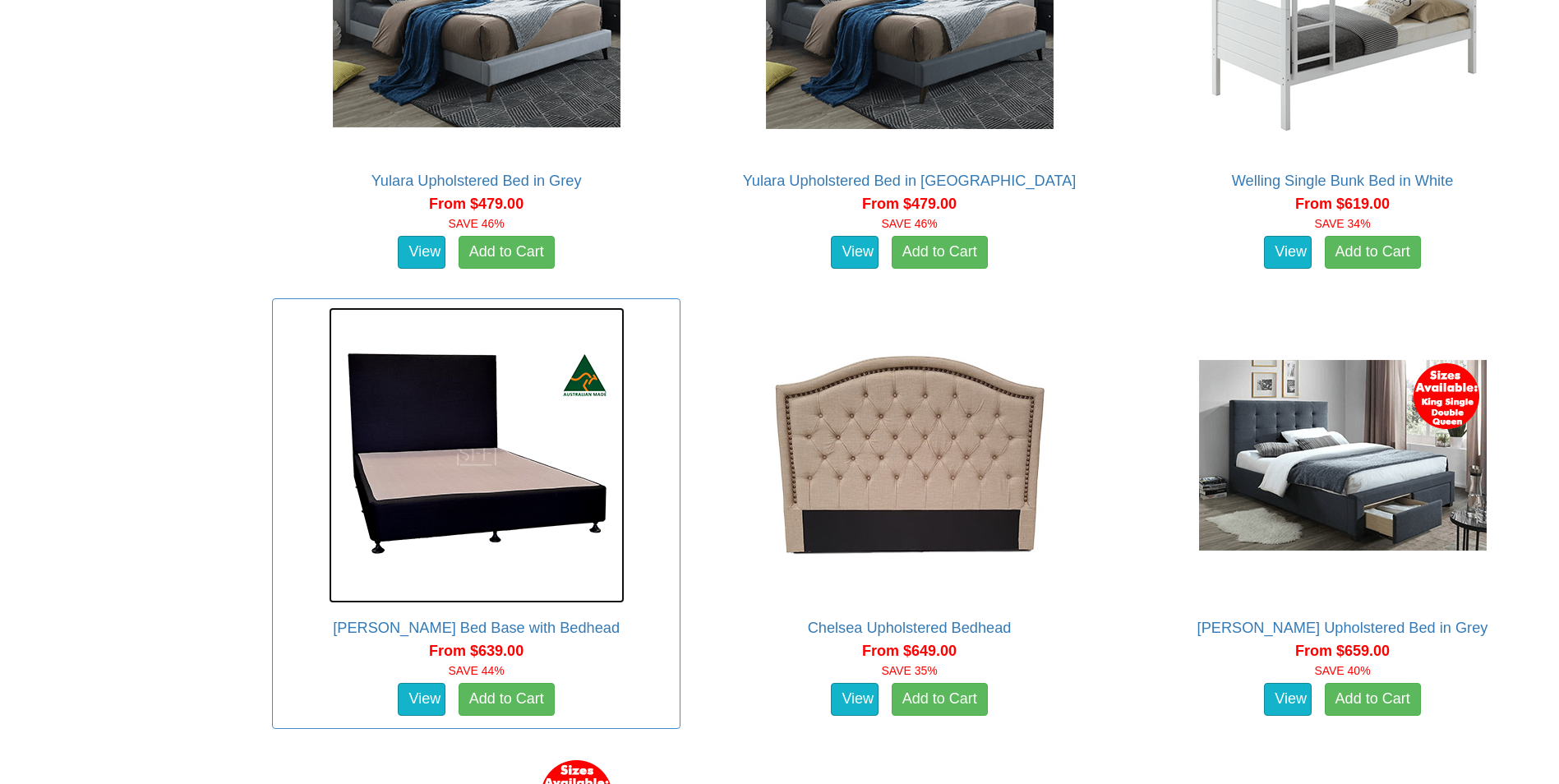
click at [563, 498] on img at bounding box center [477, 455] width 296 height 296
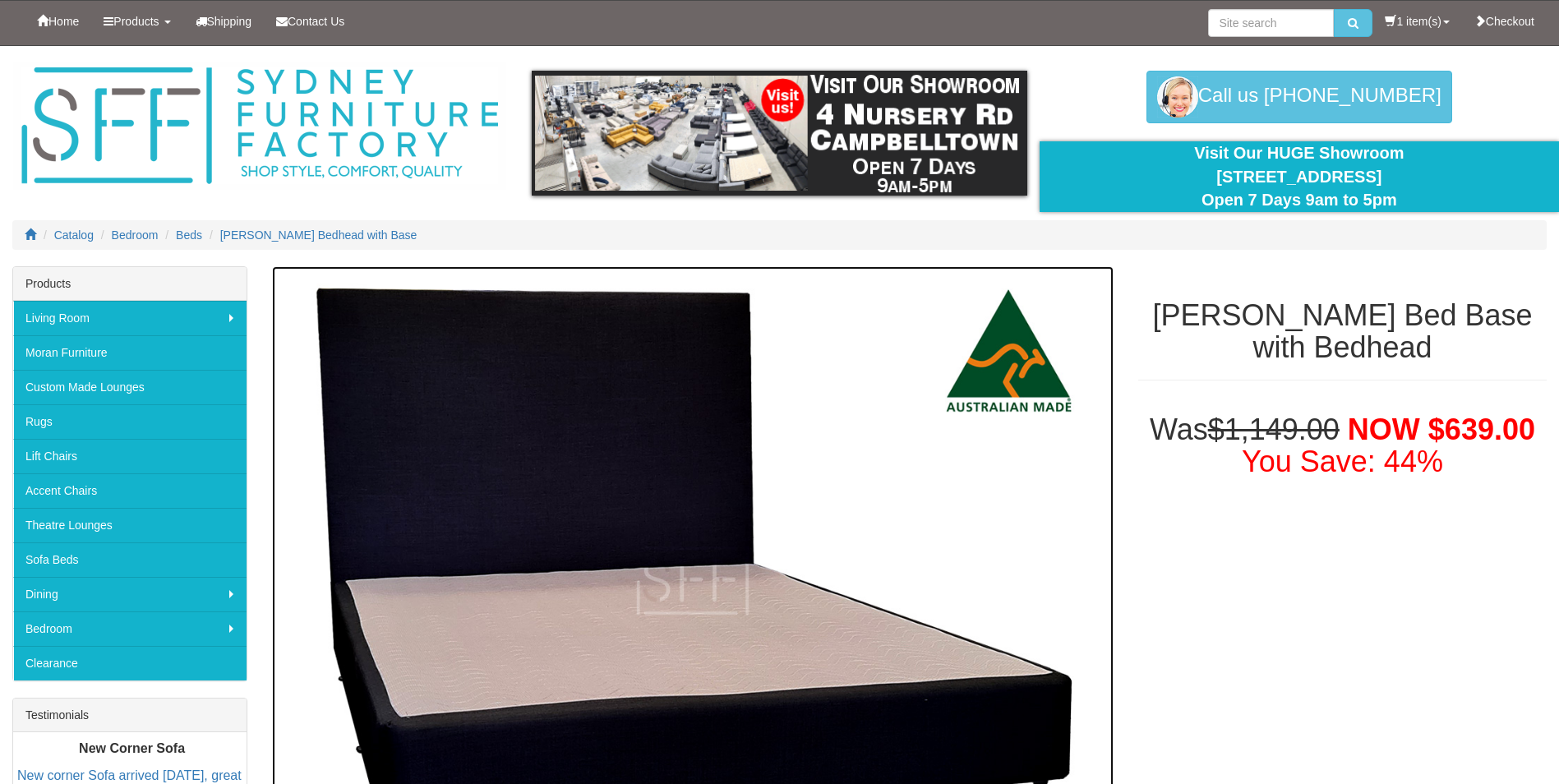
click at [625, 500] on img at bounding box center [692, 584] width 841 height 637
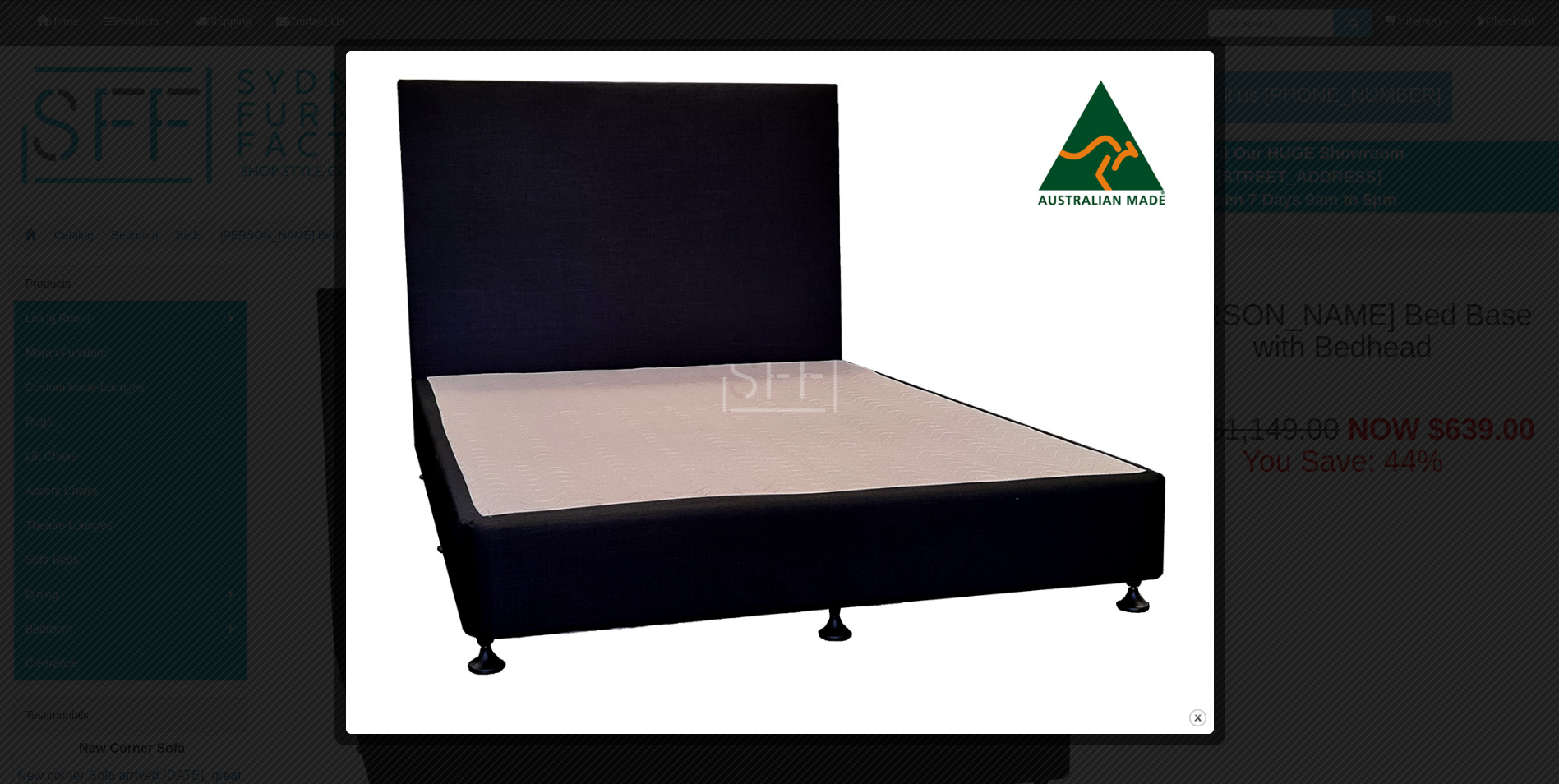
click at [306, 525] on div at bounding box center [780, 392] width 1559 height 784
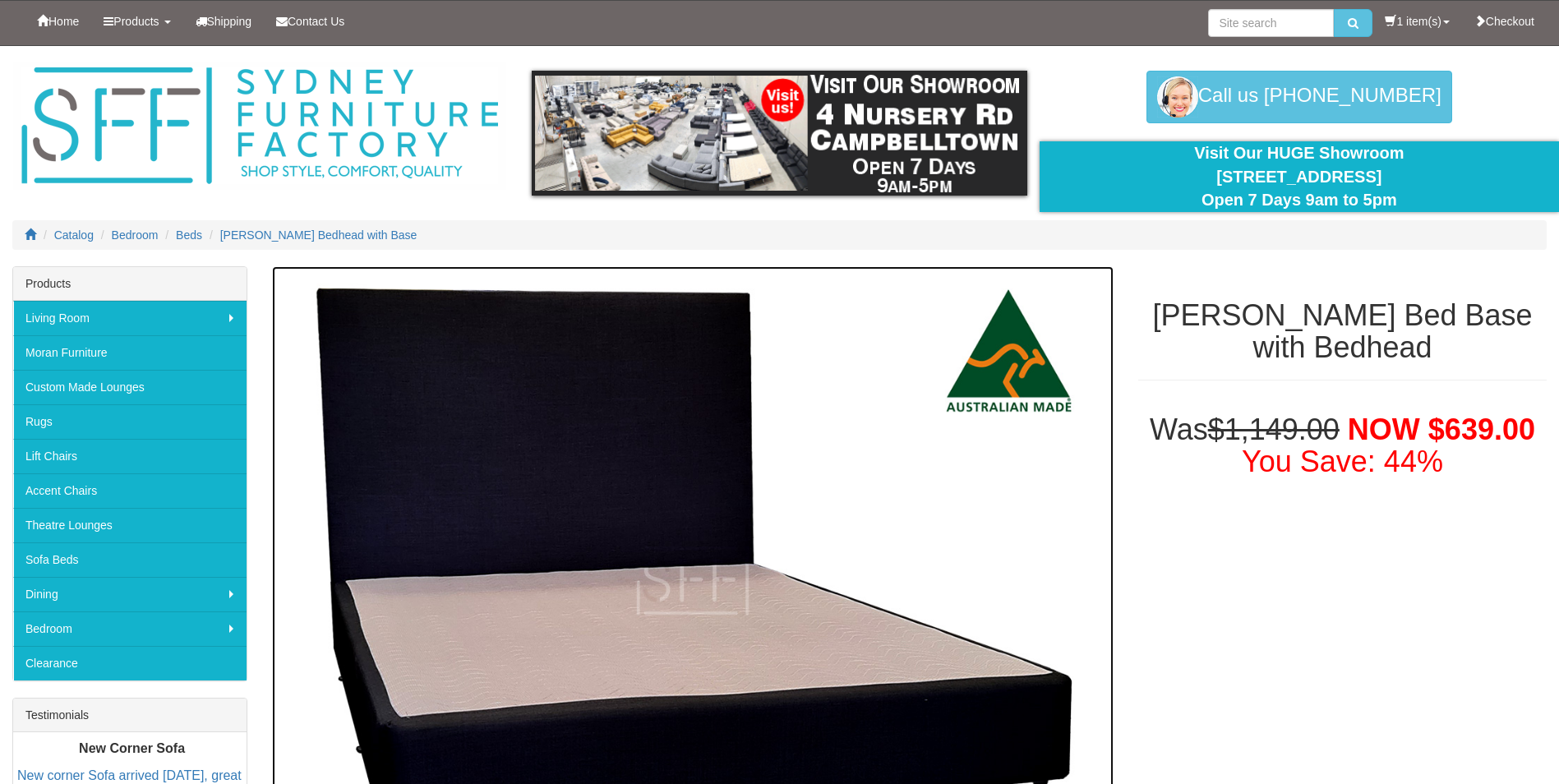
scroll to position [118, 0]
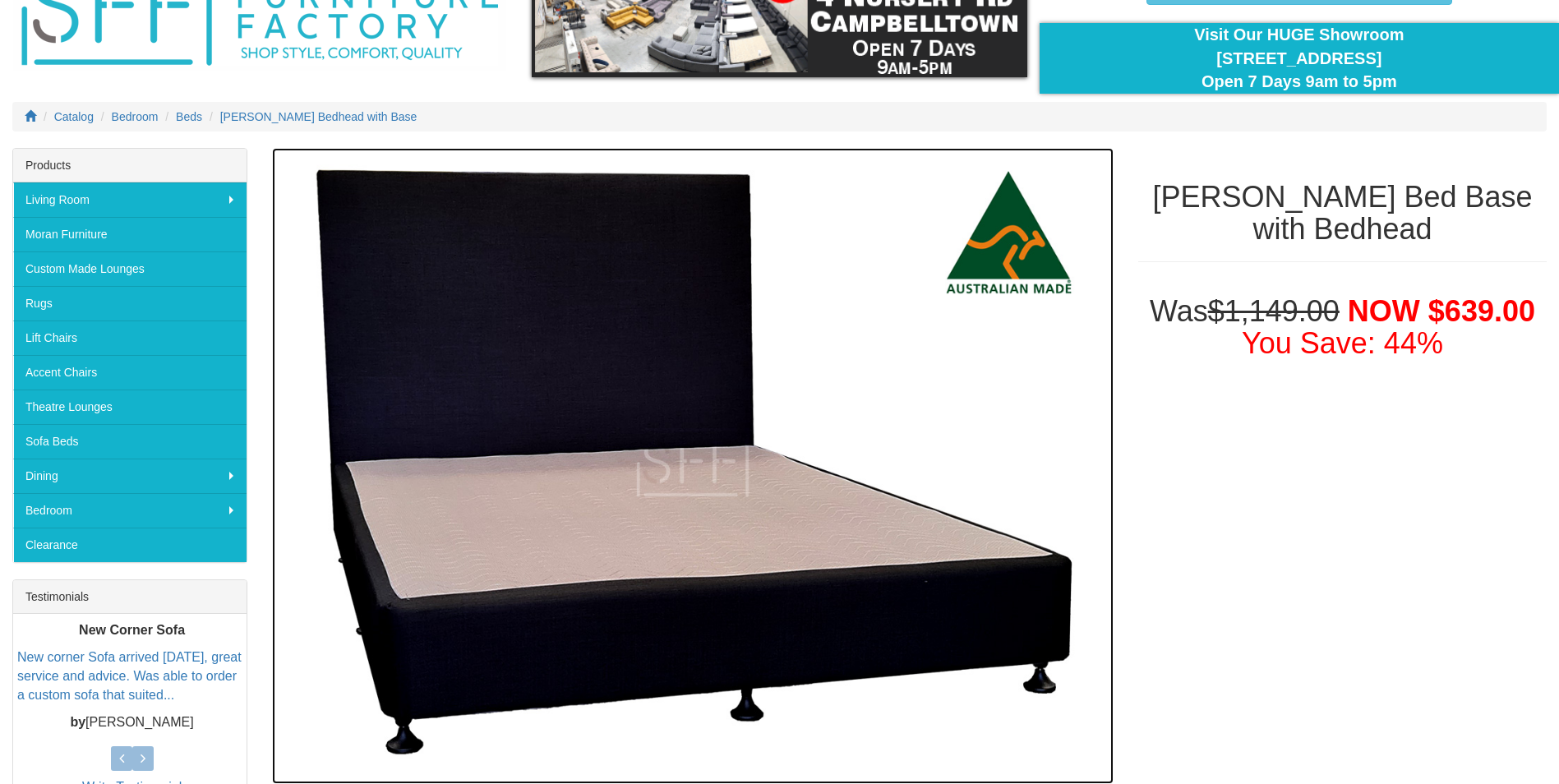
click at [1012, 640] on img at bounding box center [692, 466] width 841 height 637
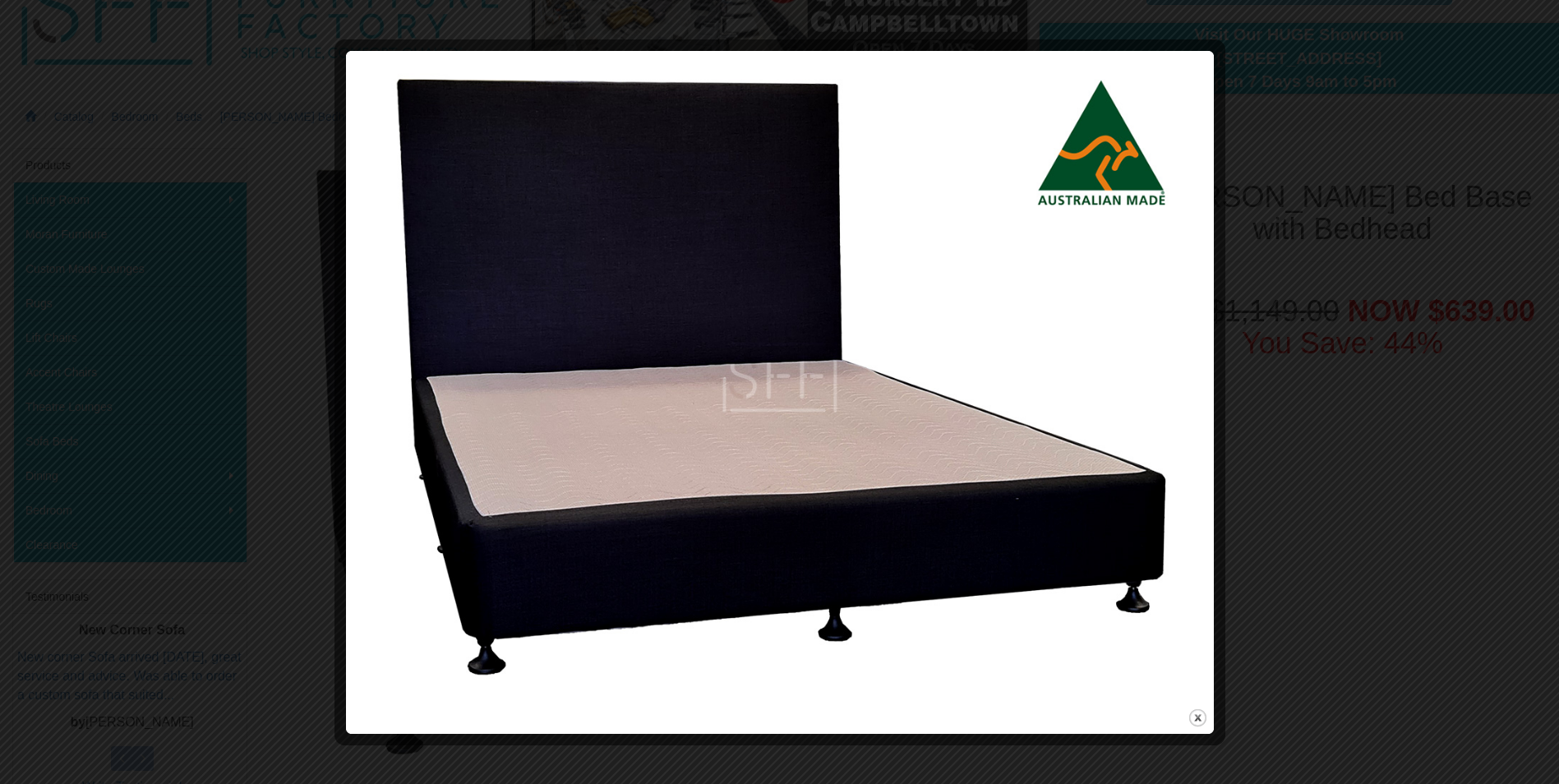
click at [1293, 626] on div at bounding box center [780, 392] width 1559 height 784
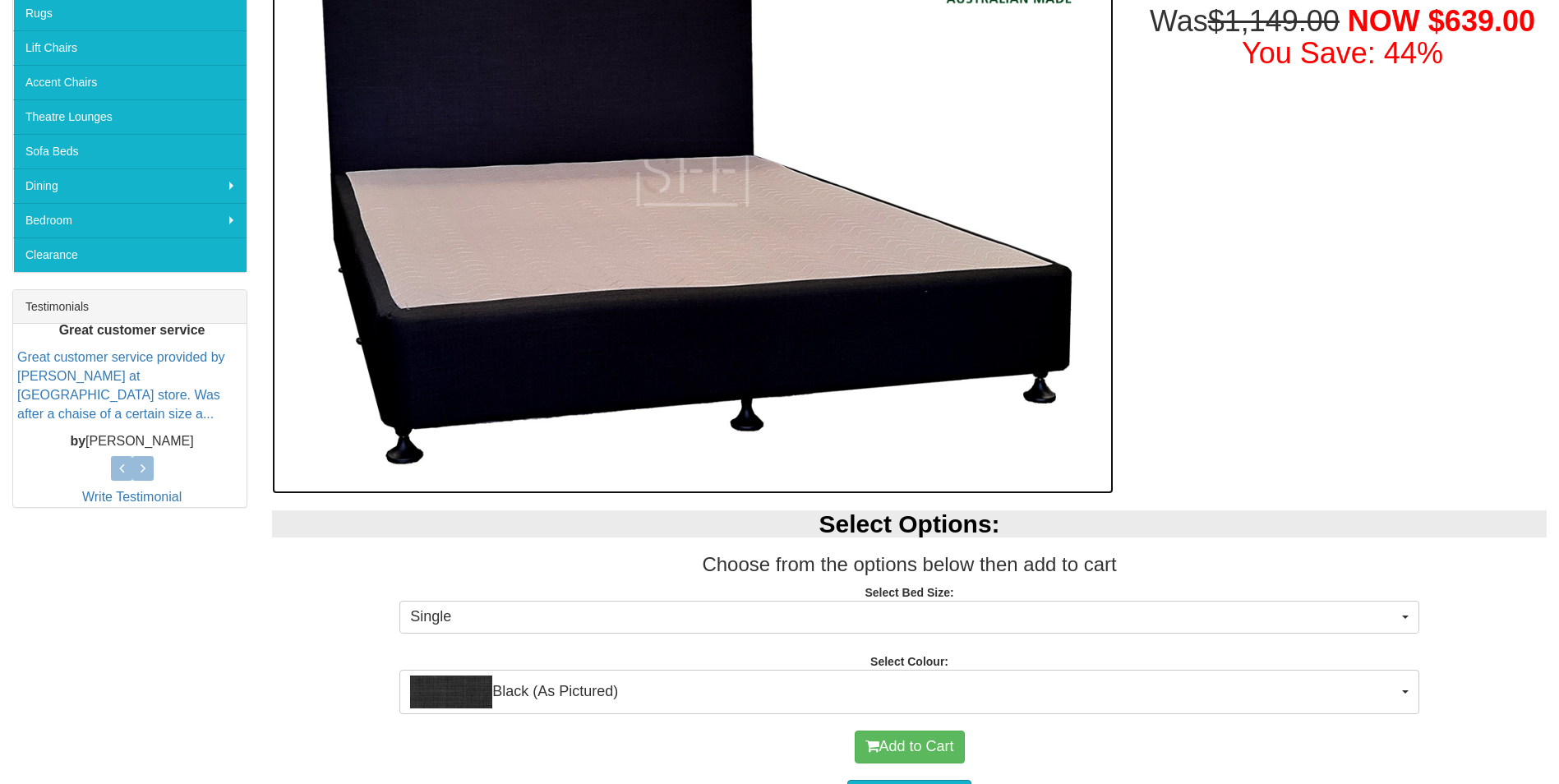
scroll to position [411, 0]
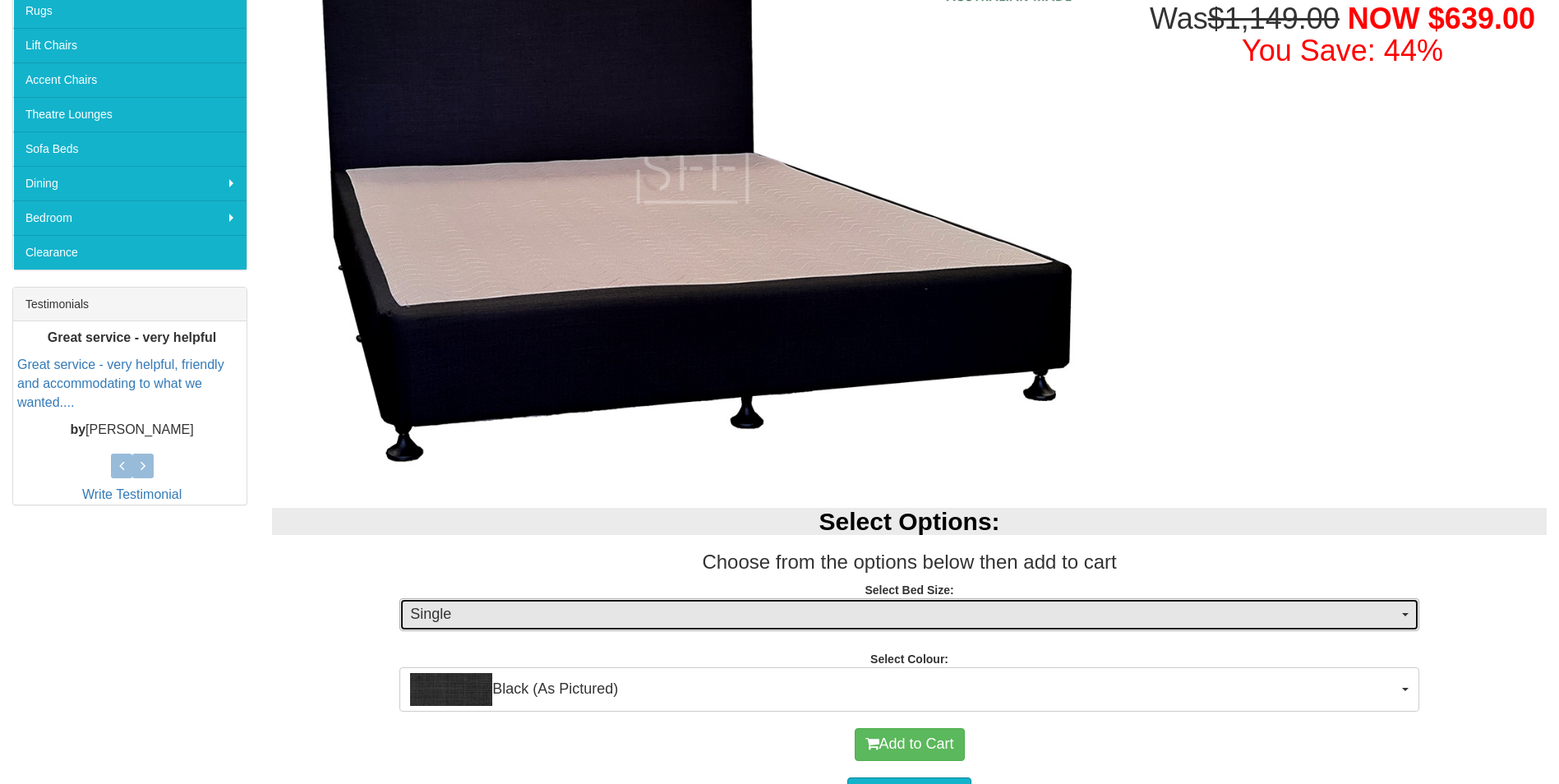
click at [1400, 618] on button "Single" at bounding box center [909, 614] width 1019 height 33
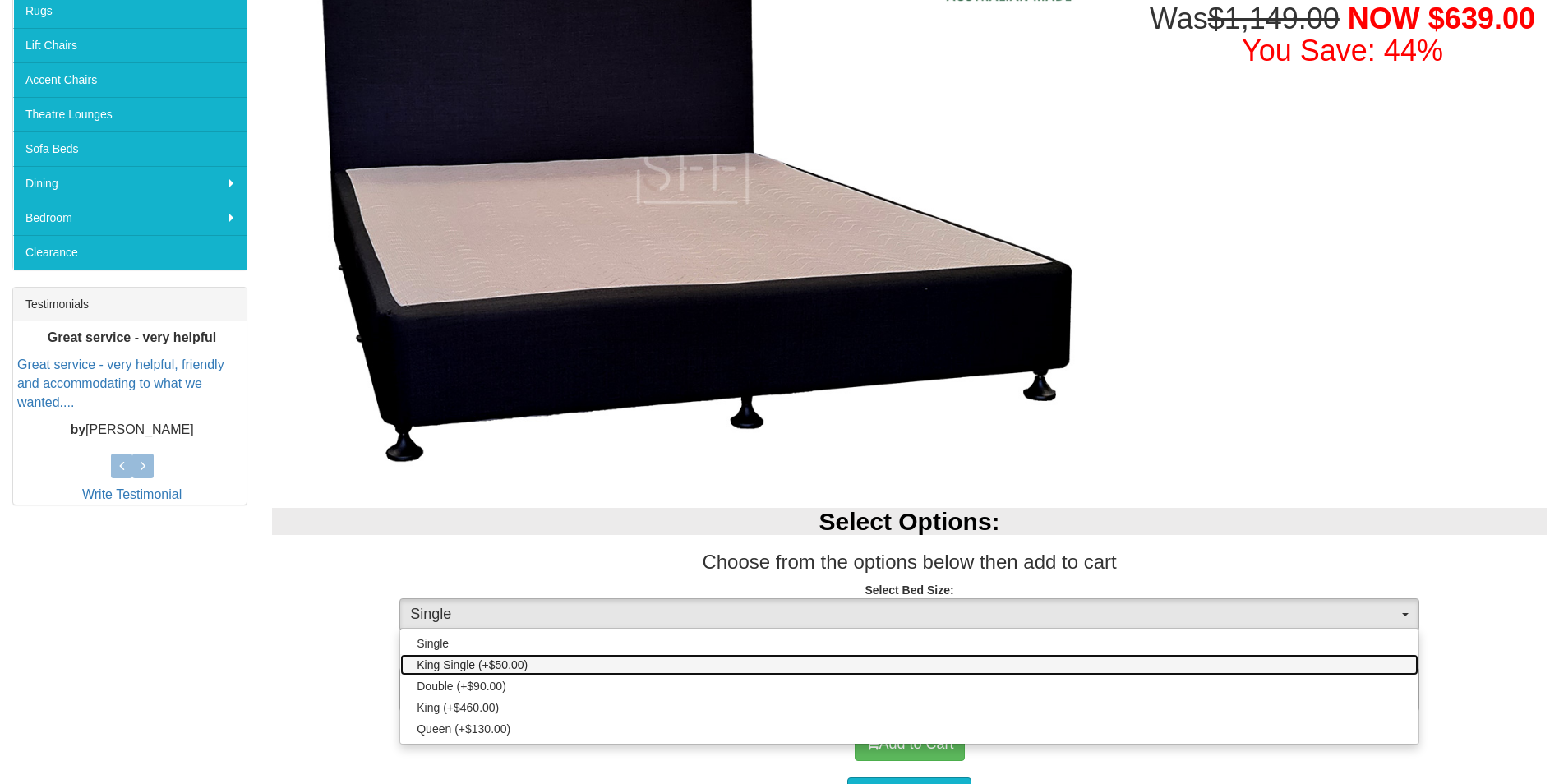
click at [420, 655] on link "King Single (+$50.00)" at bounding box center [909, 664] width 1018 height 22
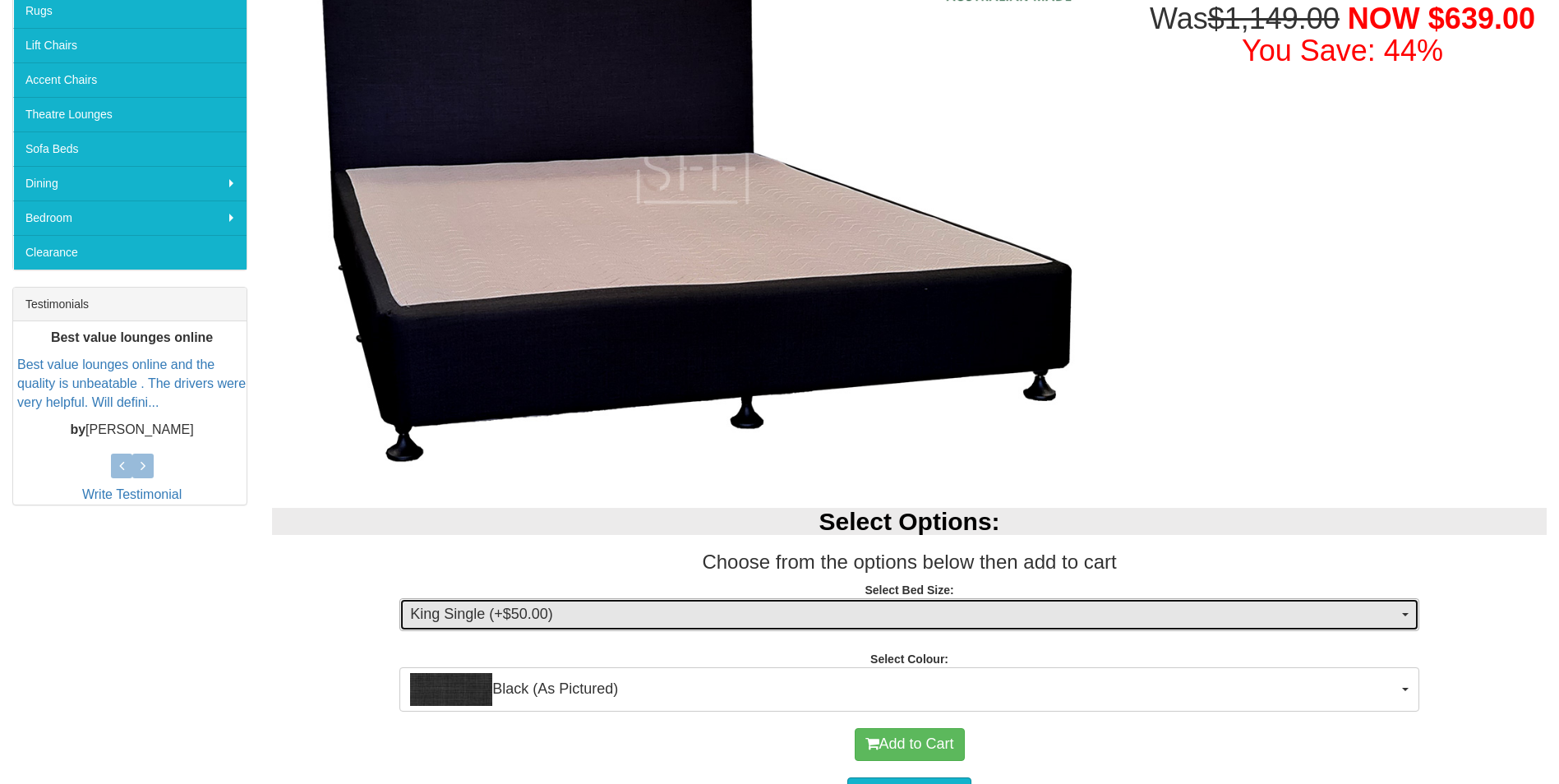
click at [1402, 615] on span "button" at bounding box center [1404, 614] width 7 height 4
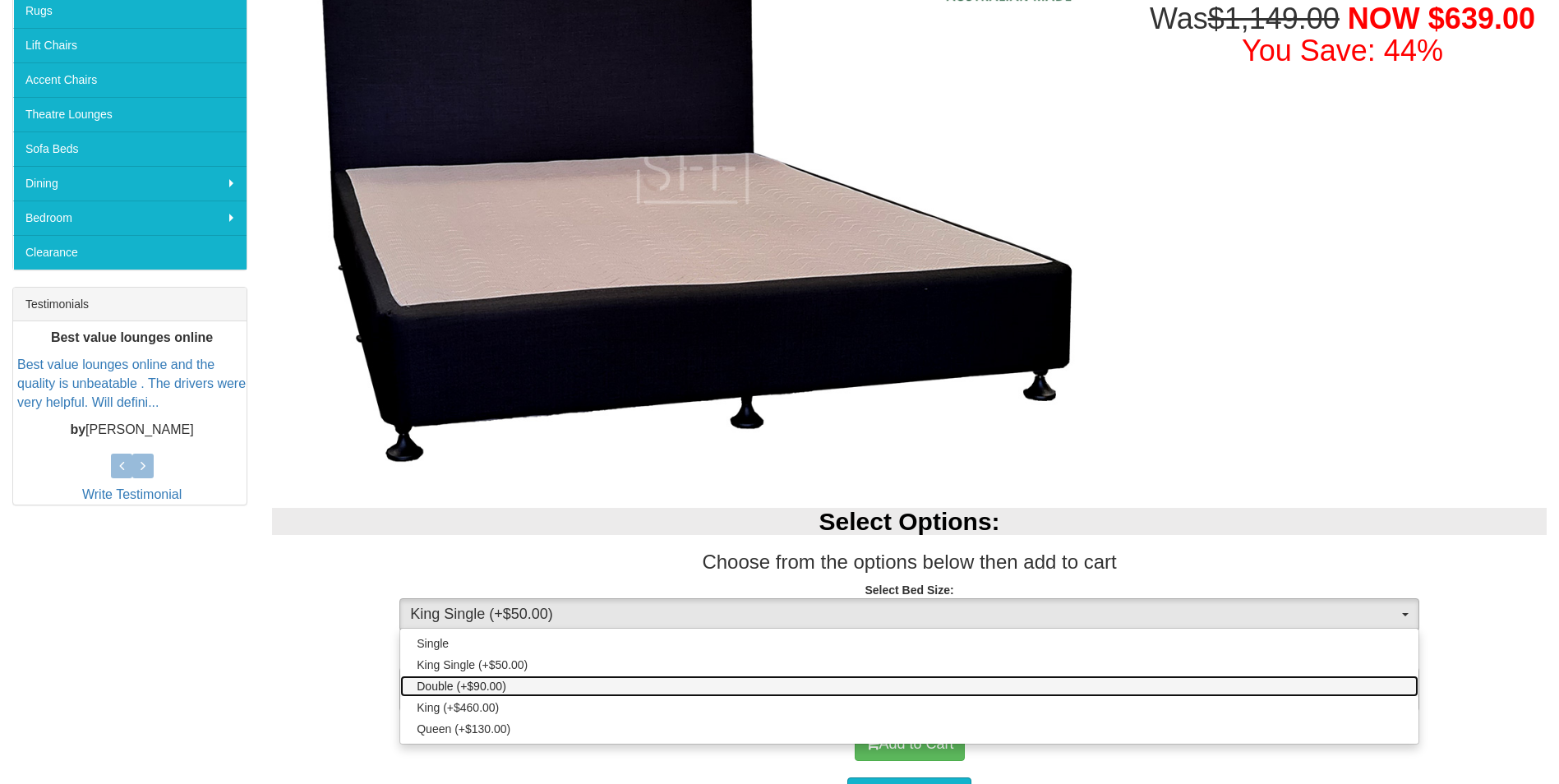
click at [496, 683] on span "Double (+$90.00)" at bounding box center [462, 687] width 90 height 17
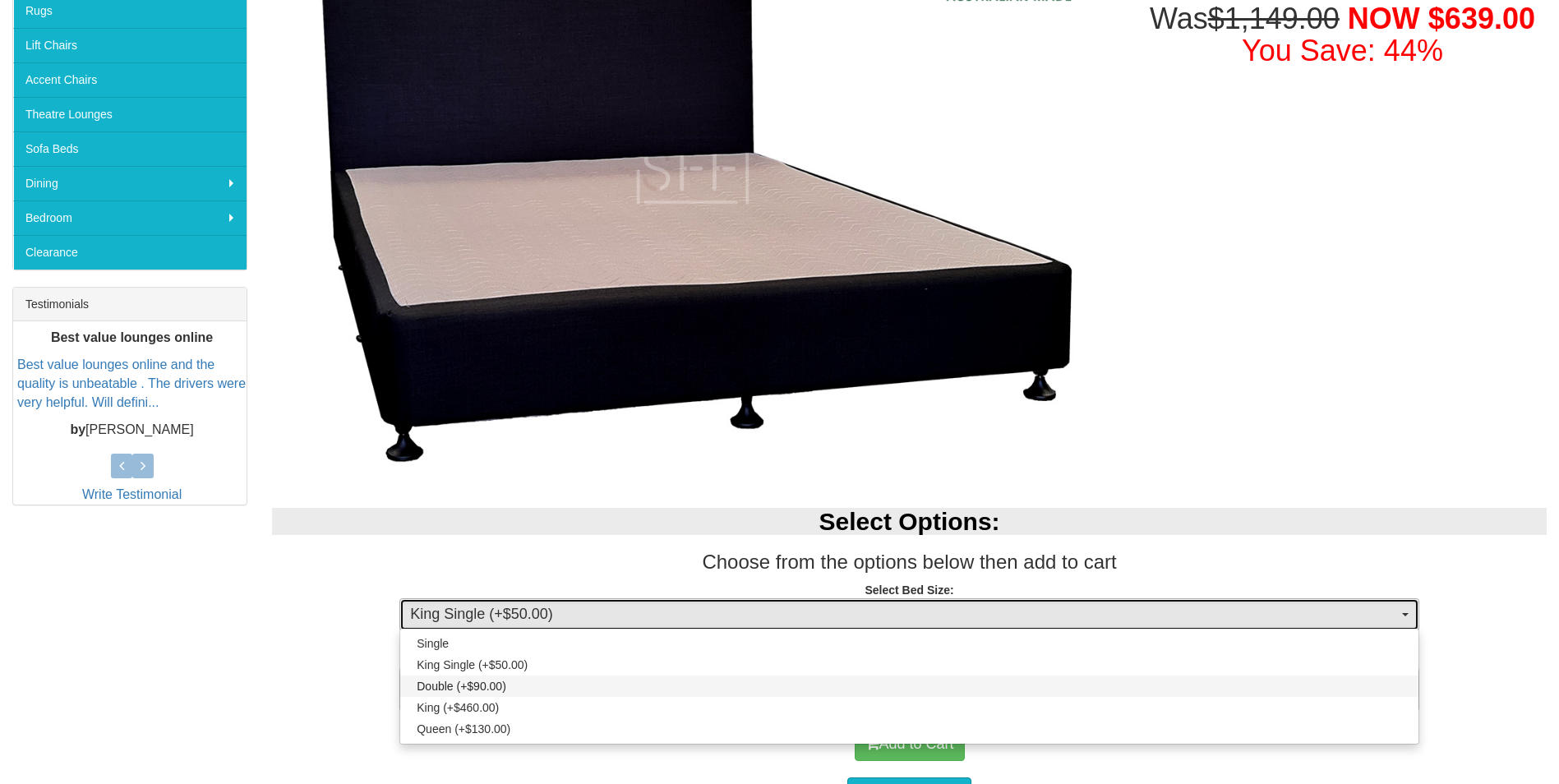
select select "1299"
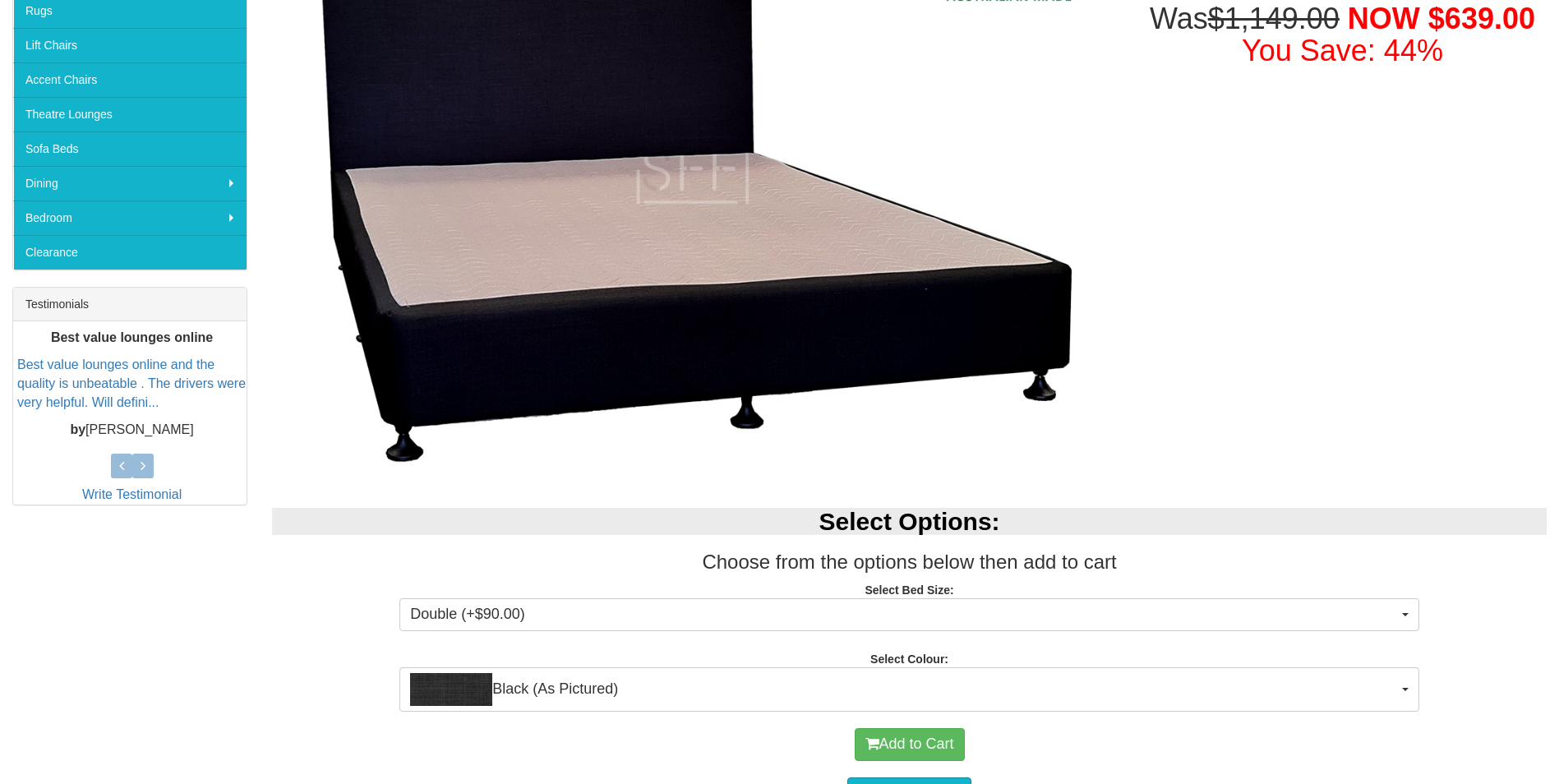
click at [1387, 417] on div "Luna Bed Base with Bedhead Was $1,149.00 NOW $639.00 You Save: 44% Select Optio…" at bounding box center [909, 776] width 1299 height 1840
click at [951, 741] on button "Add to Cart" at bounding box center [910, 744] width 111 height 33
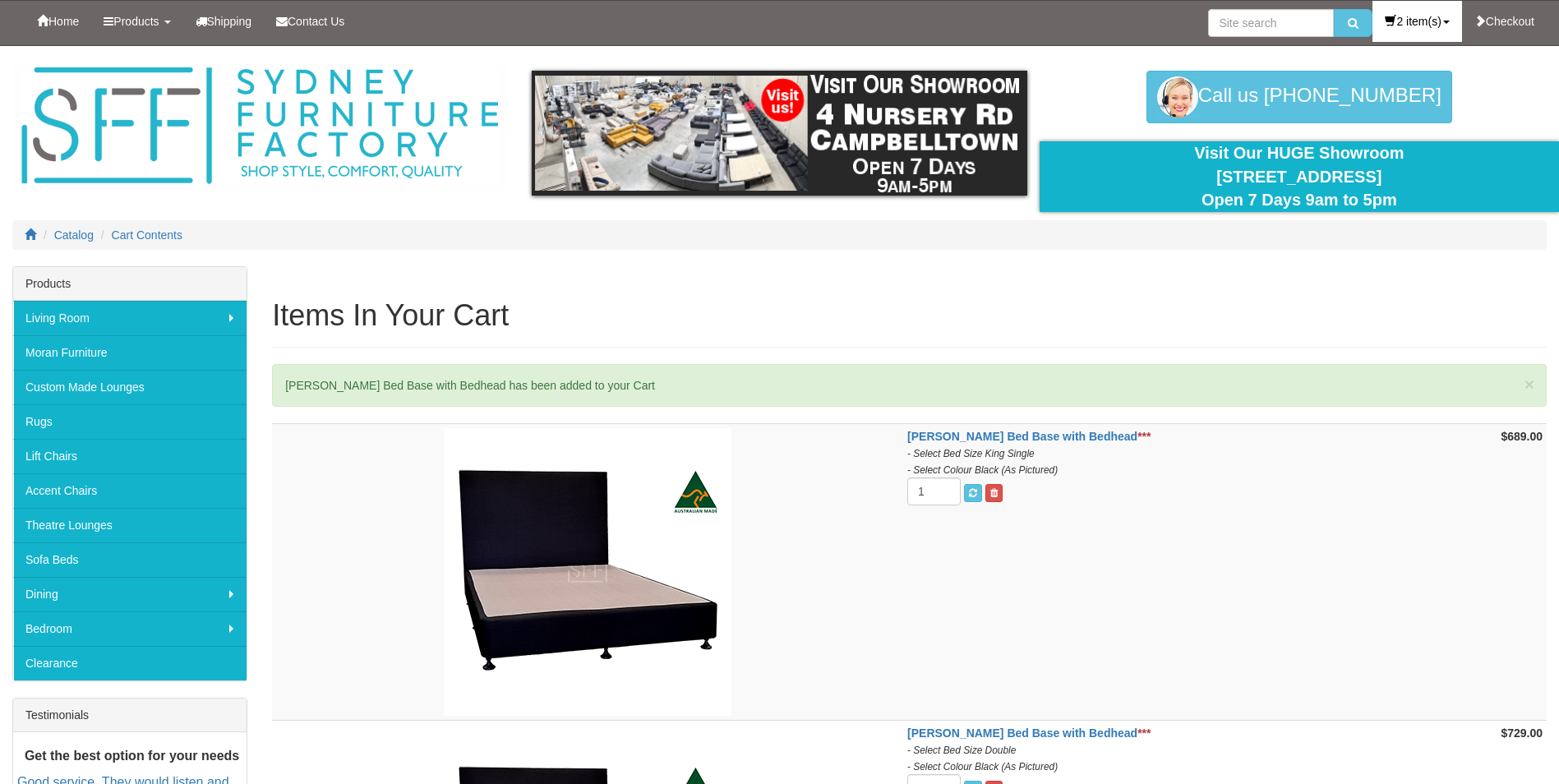
click at [1417, 17] on link "2 item(s)" at bounding box center [1417, 22] width 89 height 41
click at [1314, 487] on td "Luna Bed Base with Bedhead *** - Select Bed Size King Single - Select Colour Bl…" at bounding box center [1172, 572] width 538 height 297
click at [1401, 19] on link "2 item(s)" at bounding box center [1417, 22] width 89 height 41
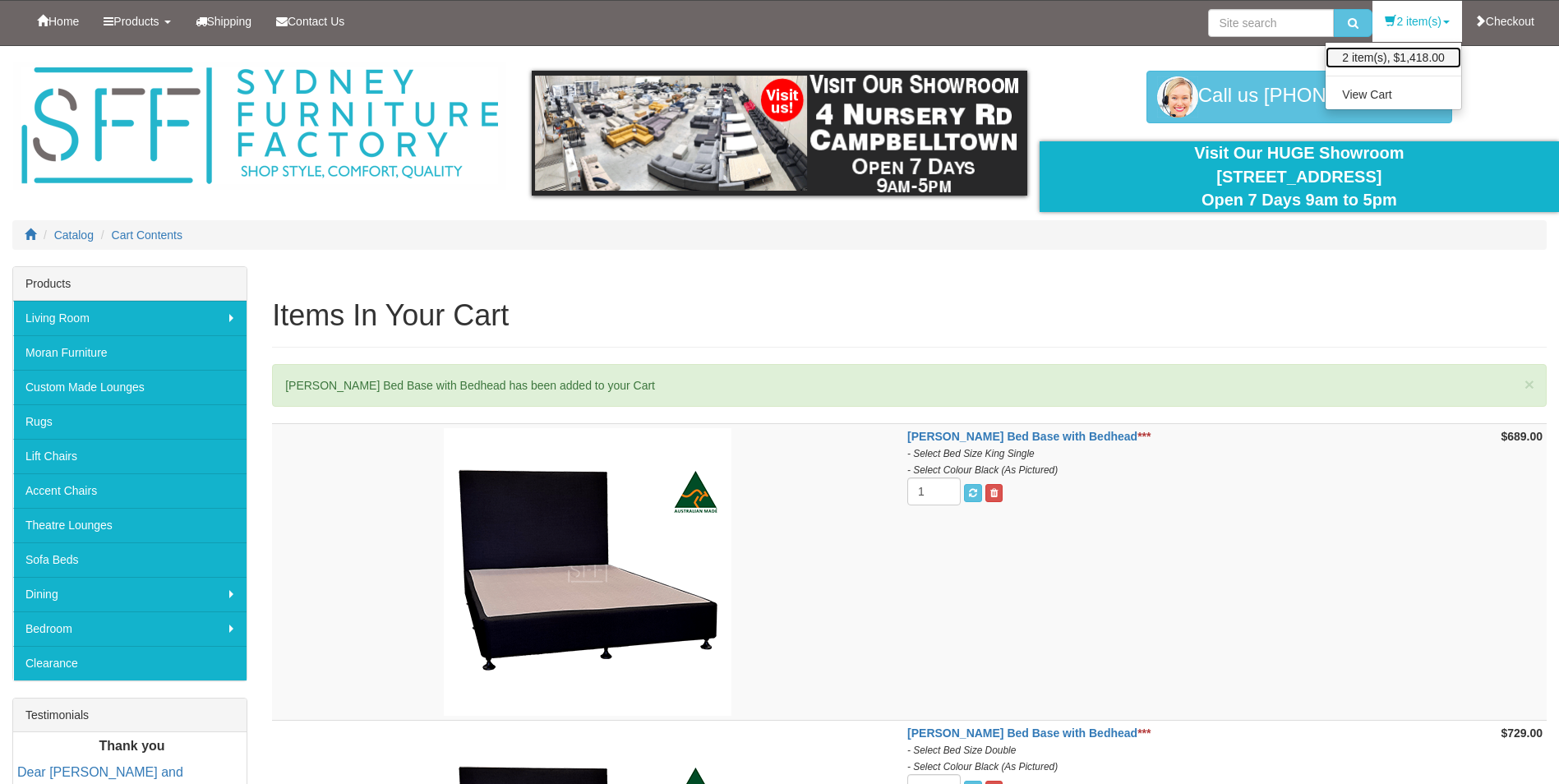
click at [1388, 61] on link "2 item(s), $1,418.00" at bounding box center [1393, 57] width 136 height 22
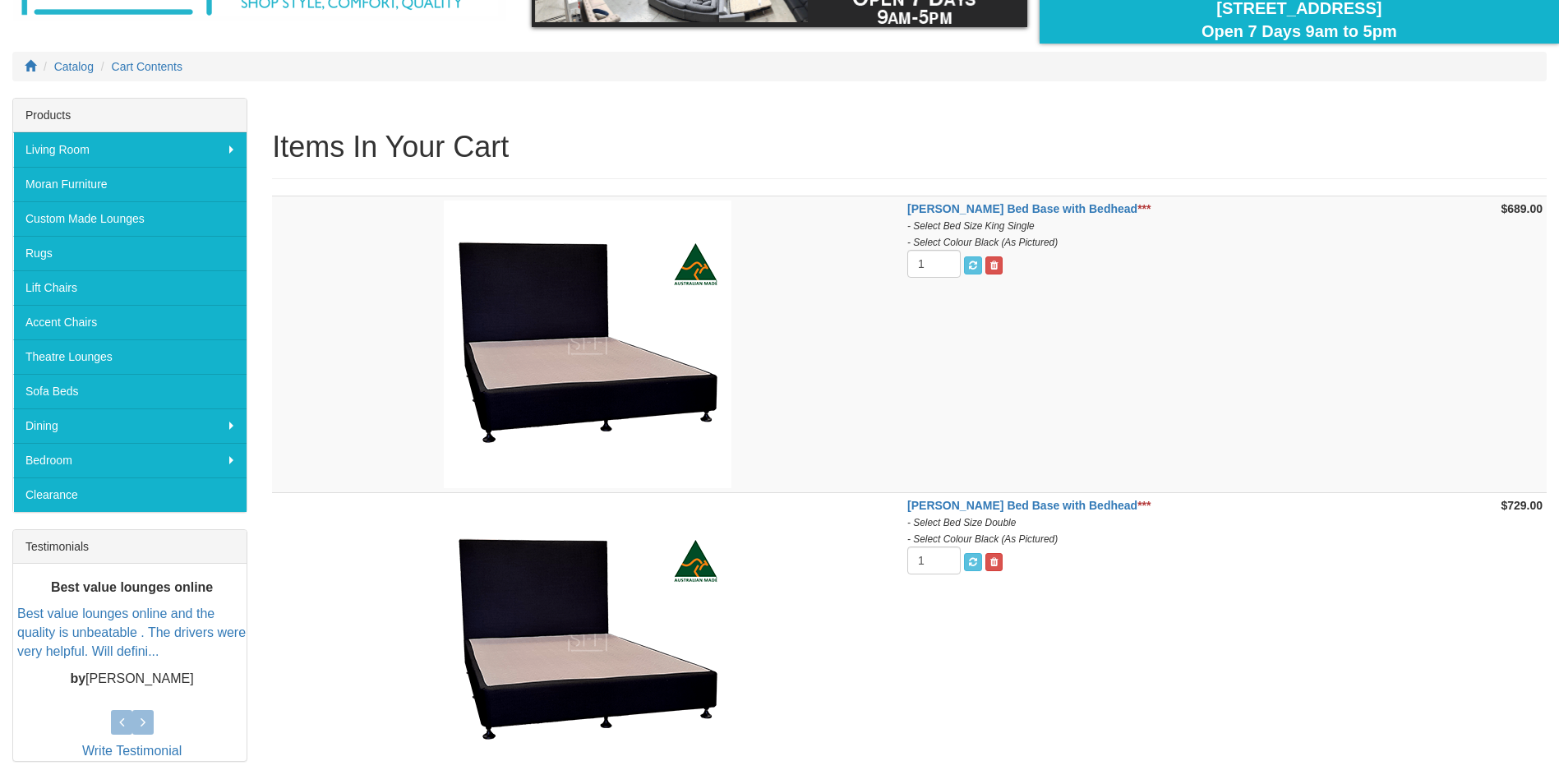
scroll to position [164, 0]
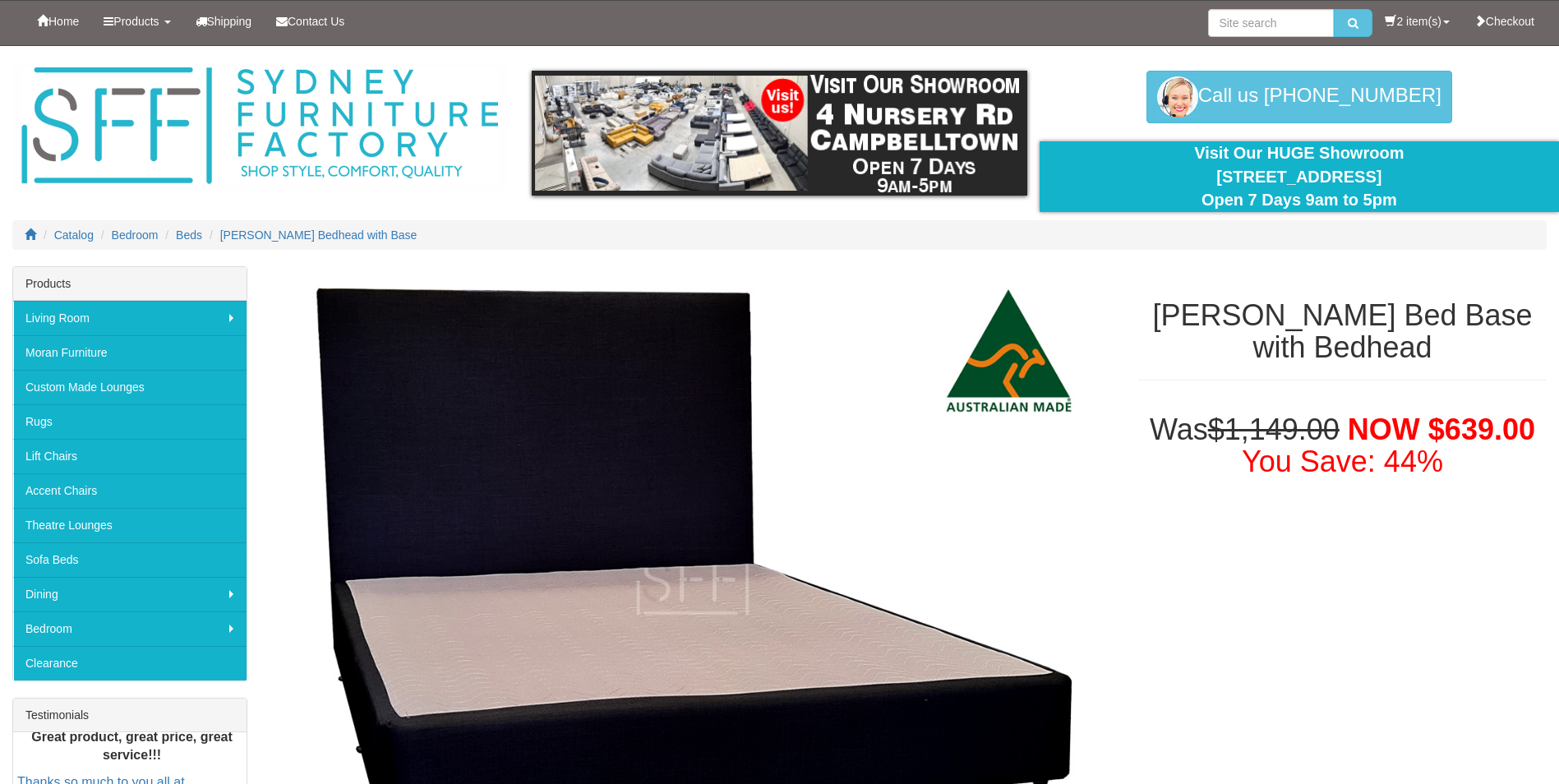
select select "1299"
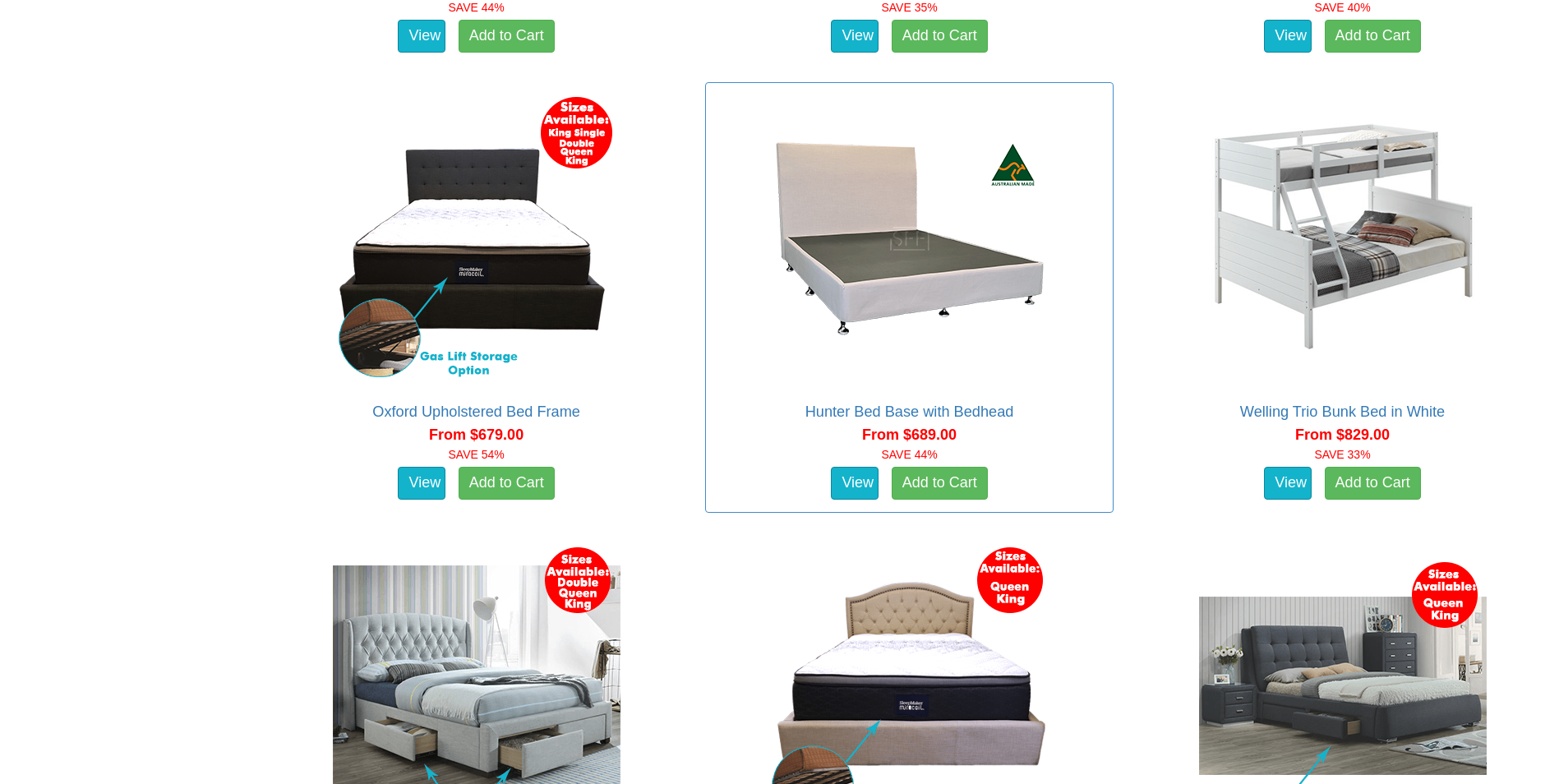
scroll to position [2233, 0]
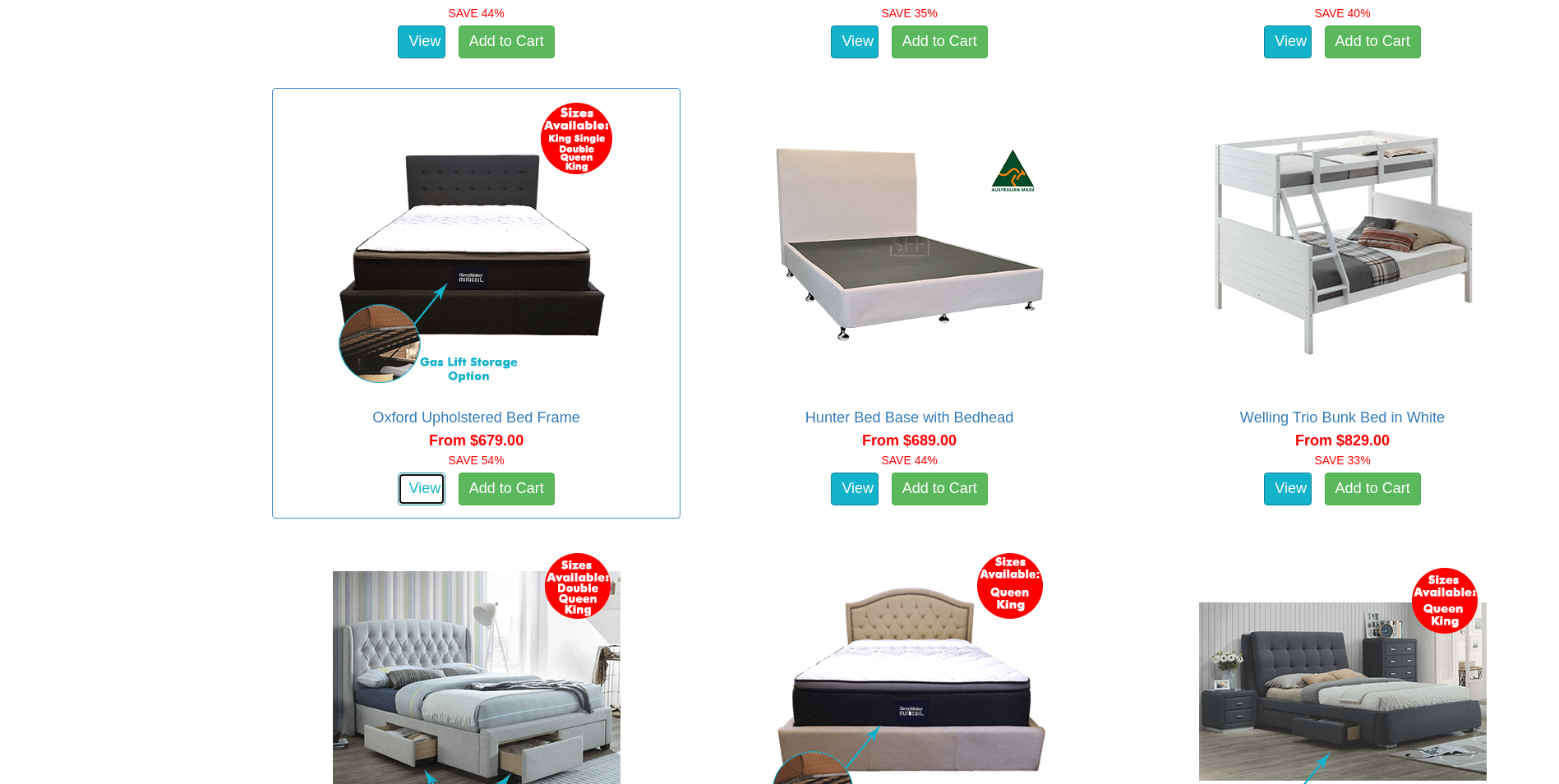
click at [424, 479] on link "View" at bounding box center [421, 488] width 48 height 33
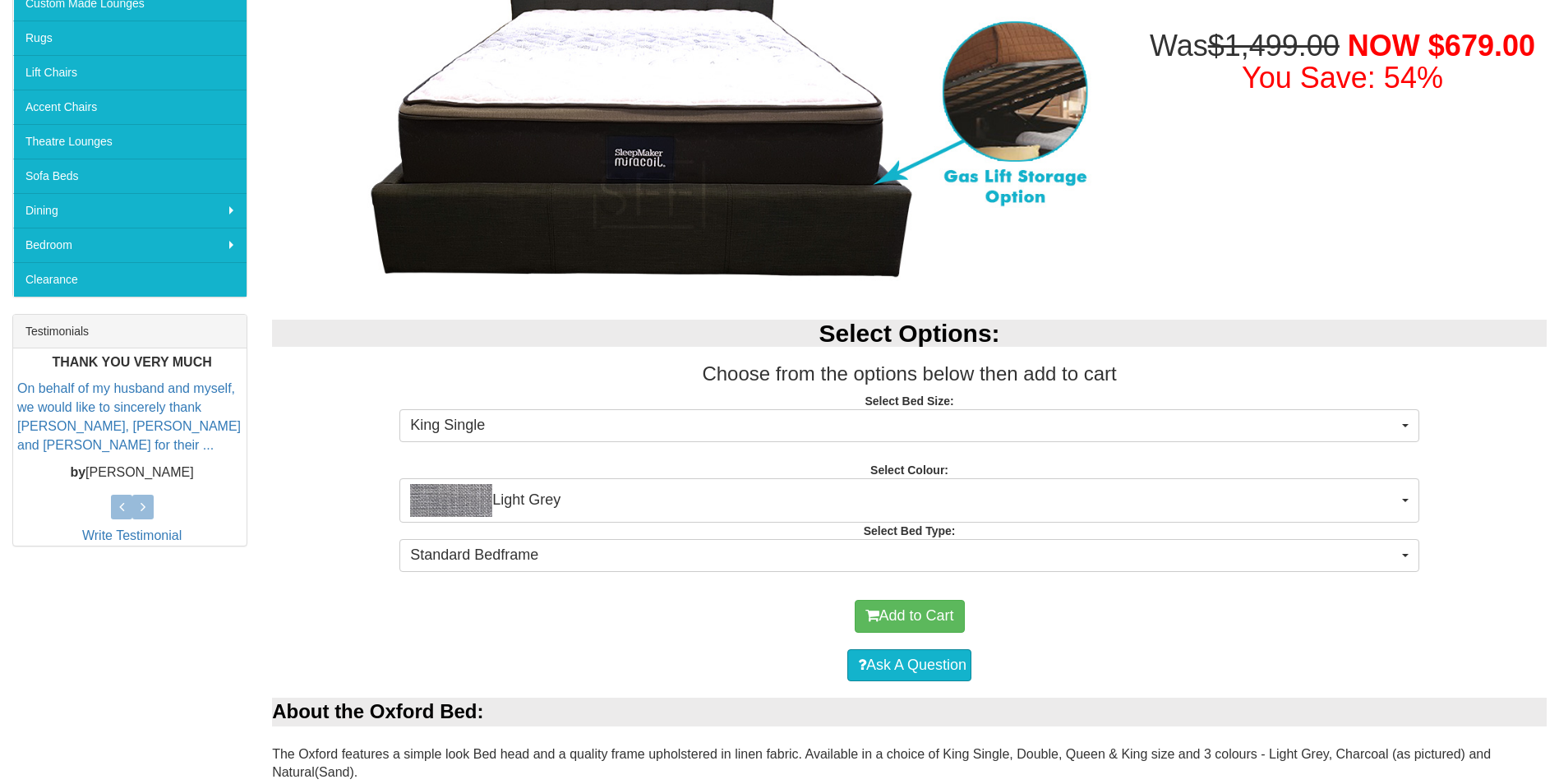
scroll to position [411, 0]
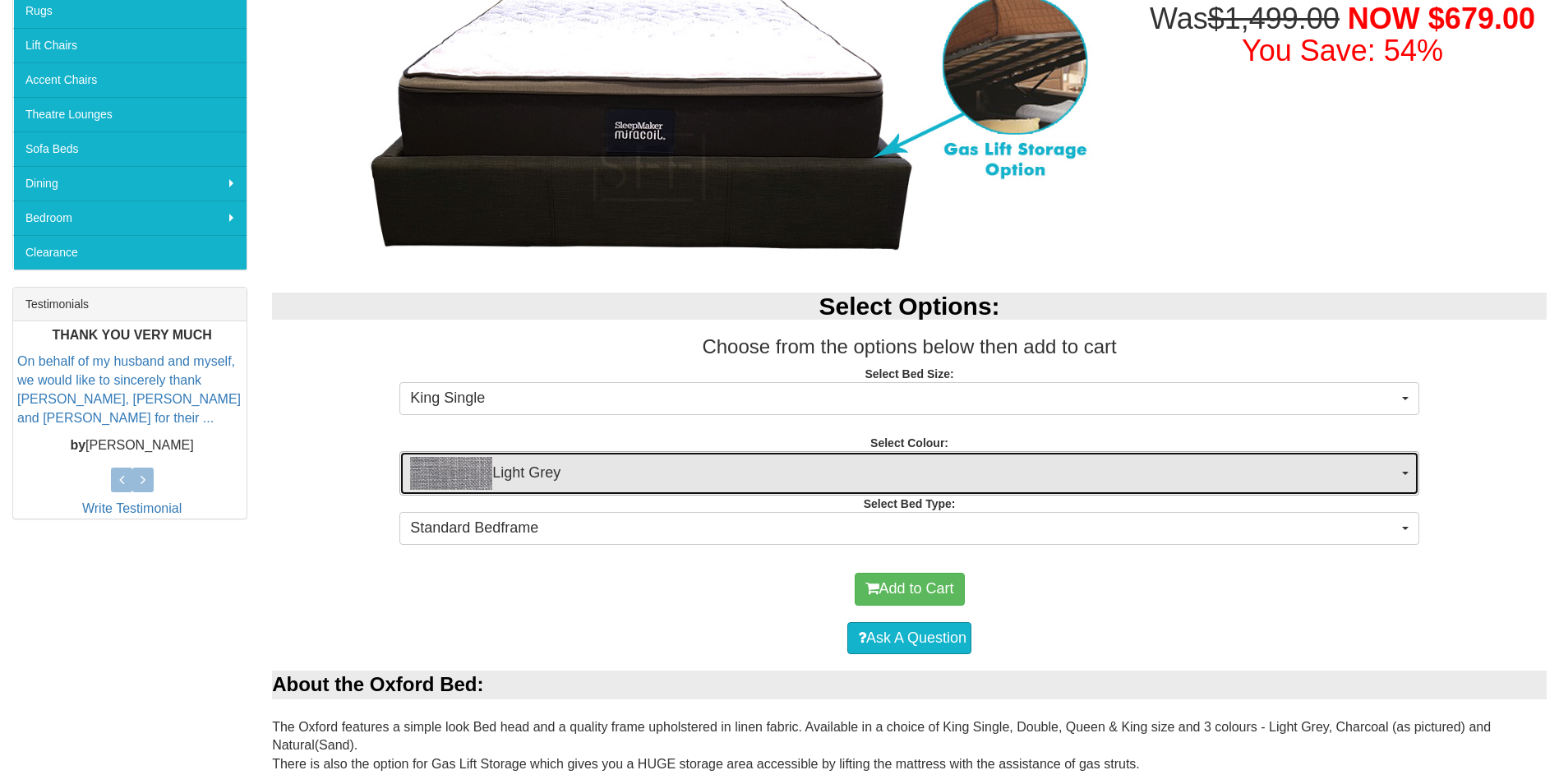
click at [1395, 483] on span "Light Grey" at bounding box center [904, 473] width 987 height 33
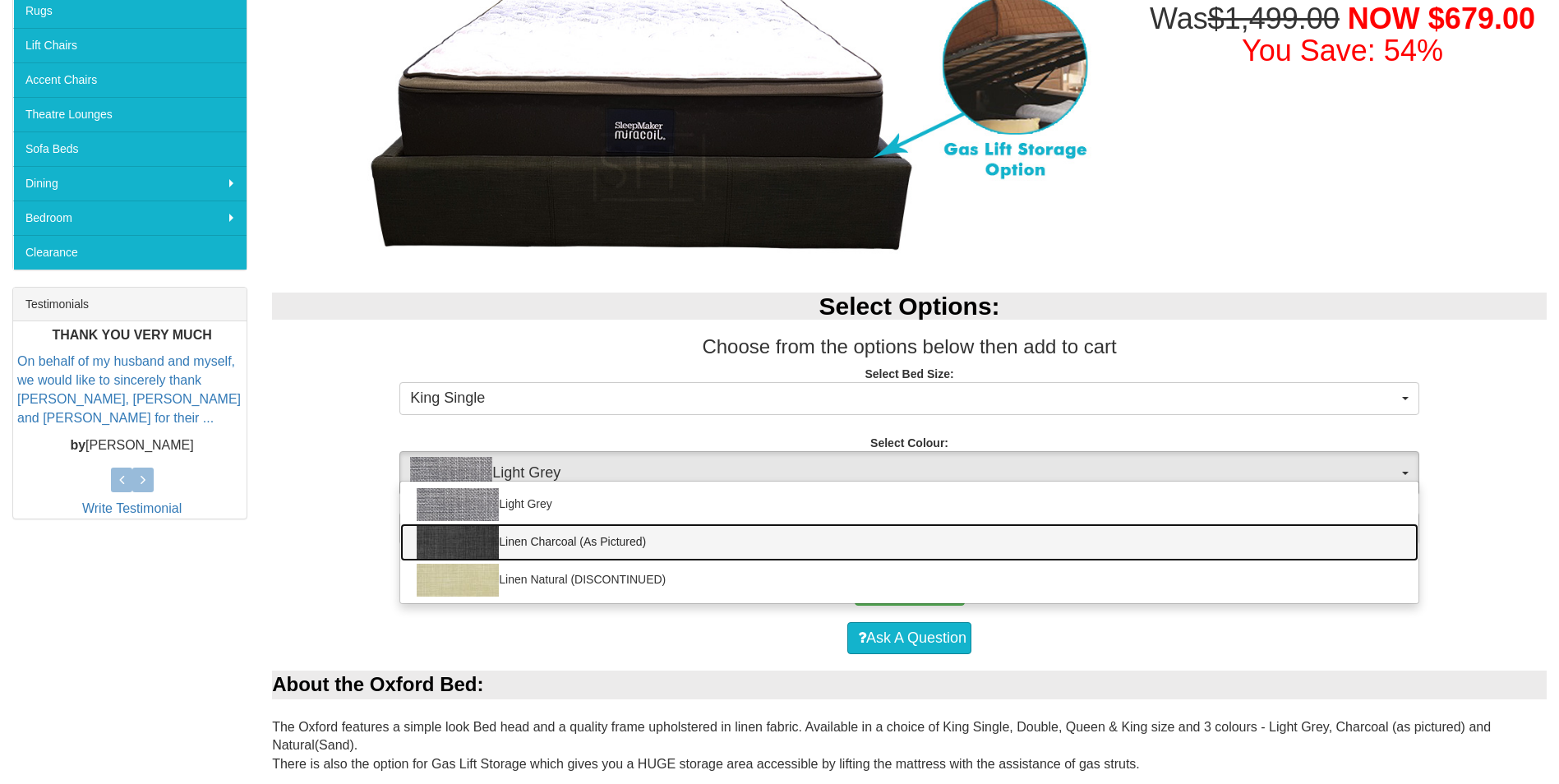
click at [570, 538] on link "Linen Charcoal (As Pictured)" at bounding box center [909, 542] width 1018 height 37
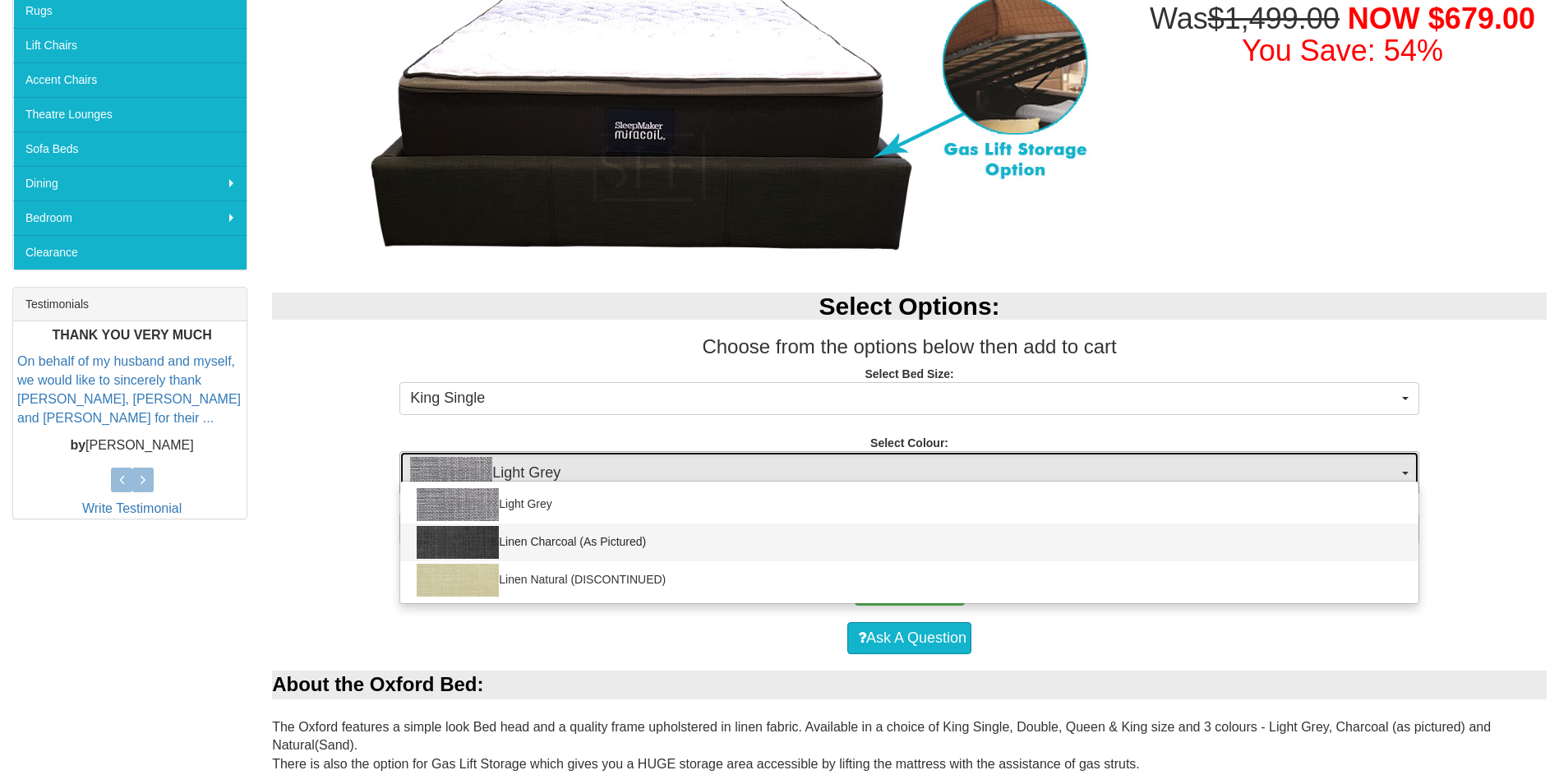
select select "1472"
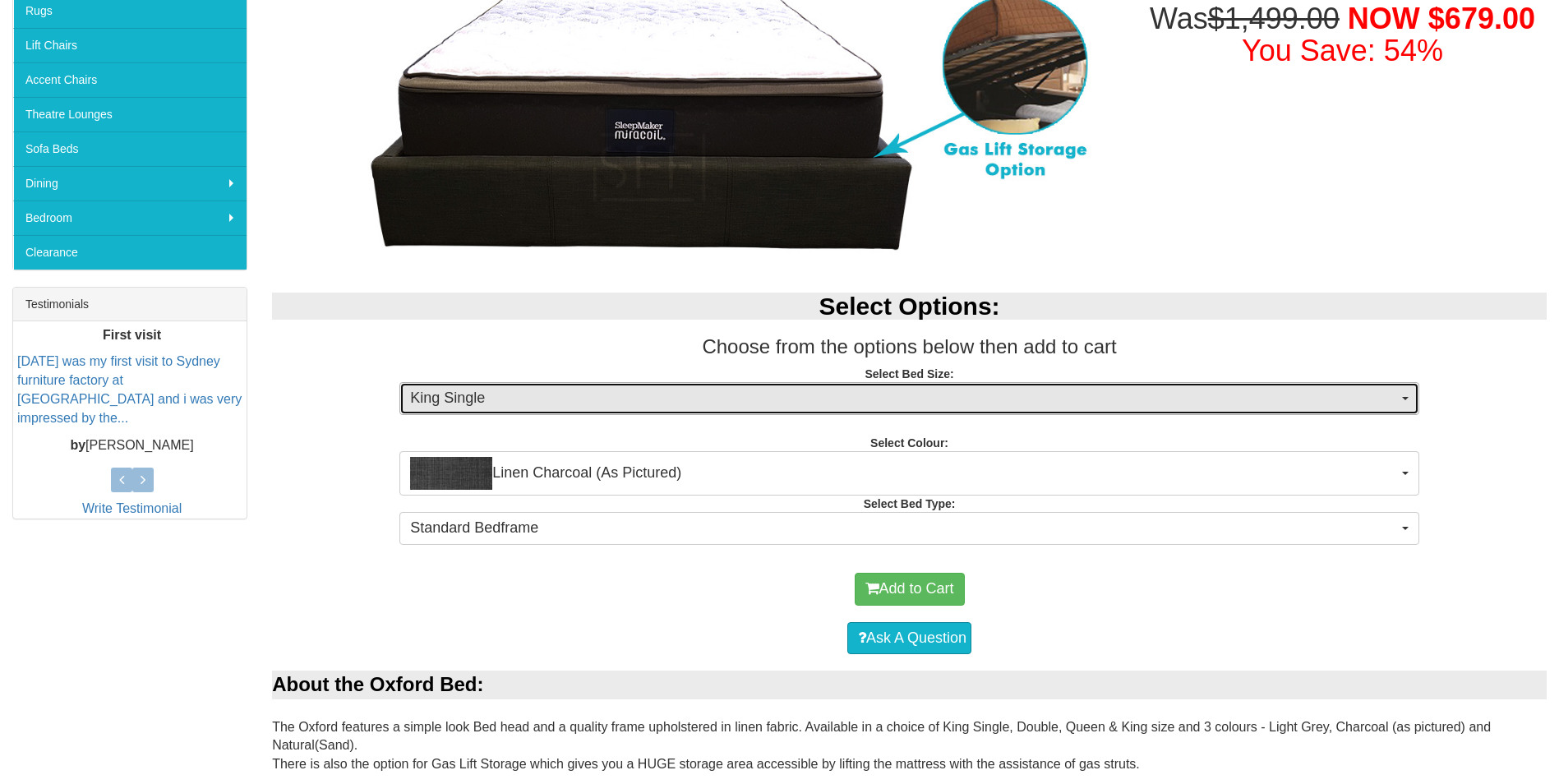
click at [1401, 399] on button "King Single" at bounding box center [909, 398] width 1019 height 33
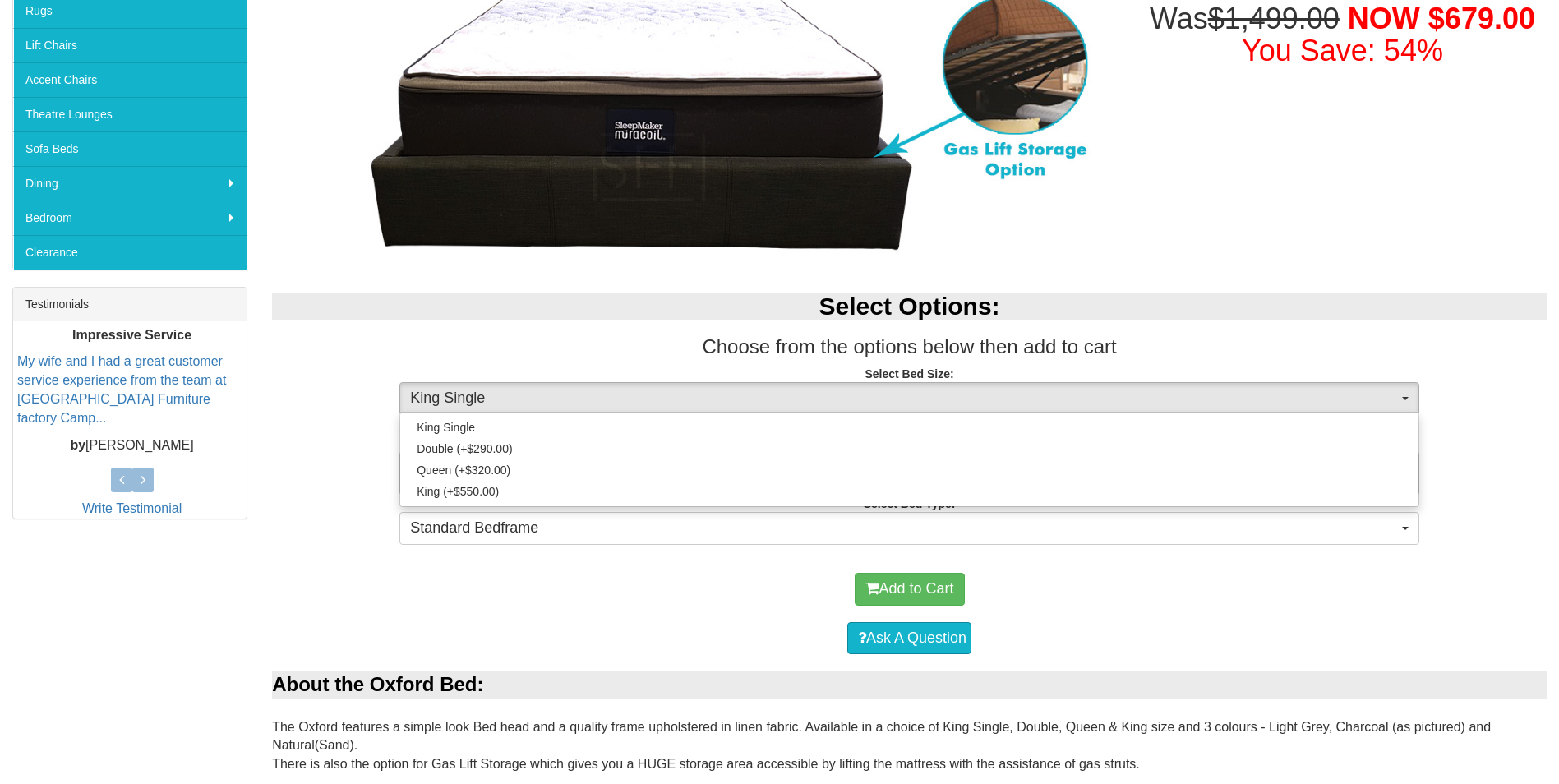
click at [438, 630] on div "Ask A Question" at bounding box center [909, 638] width 1258 height 50
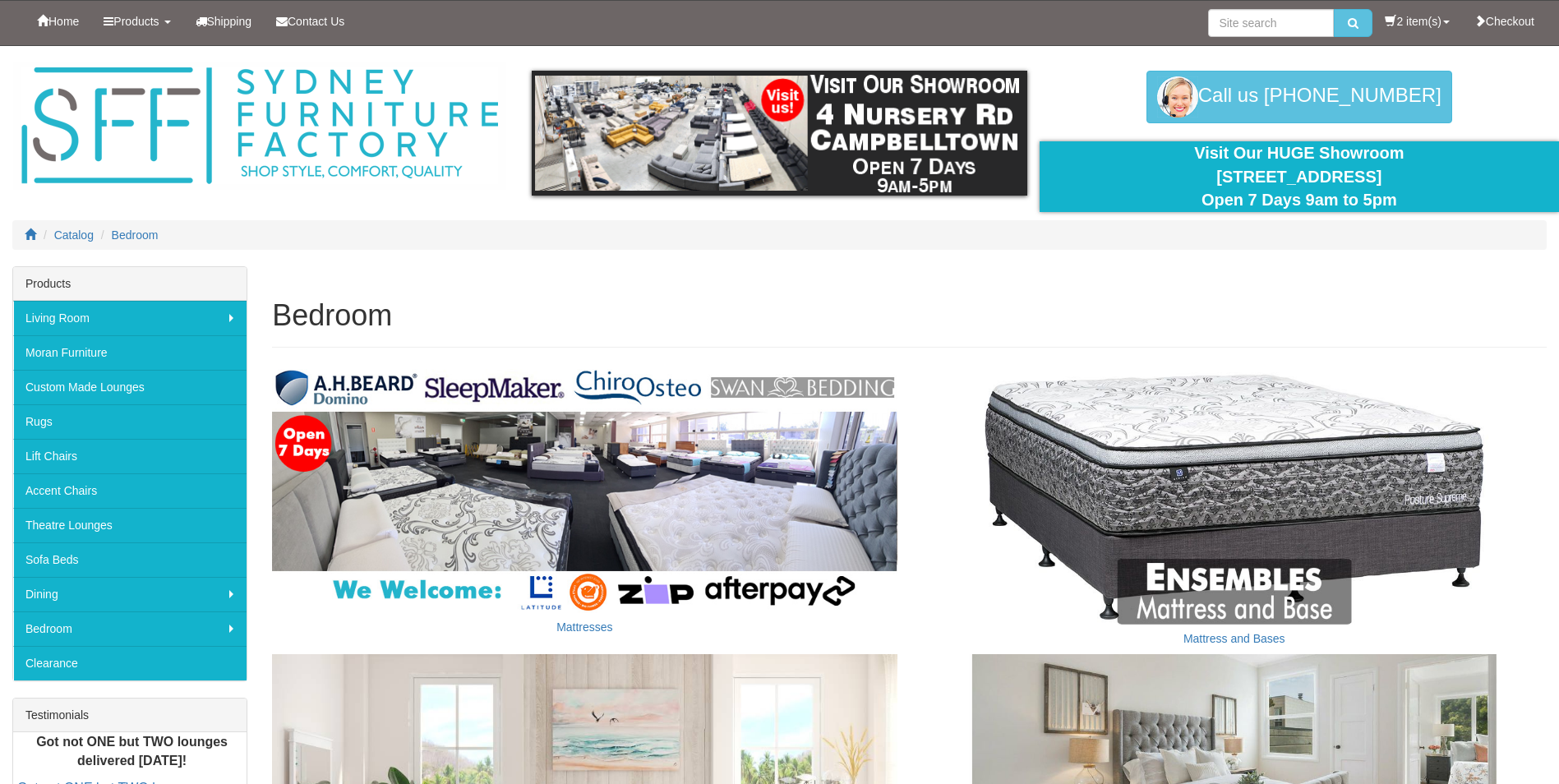
scroll to position [539, 0]
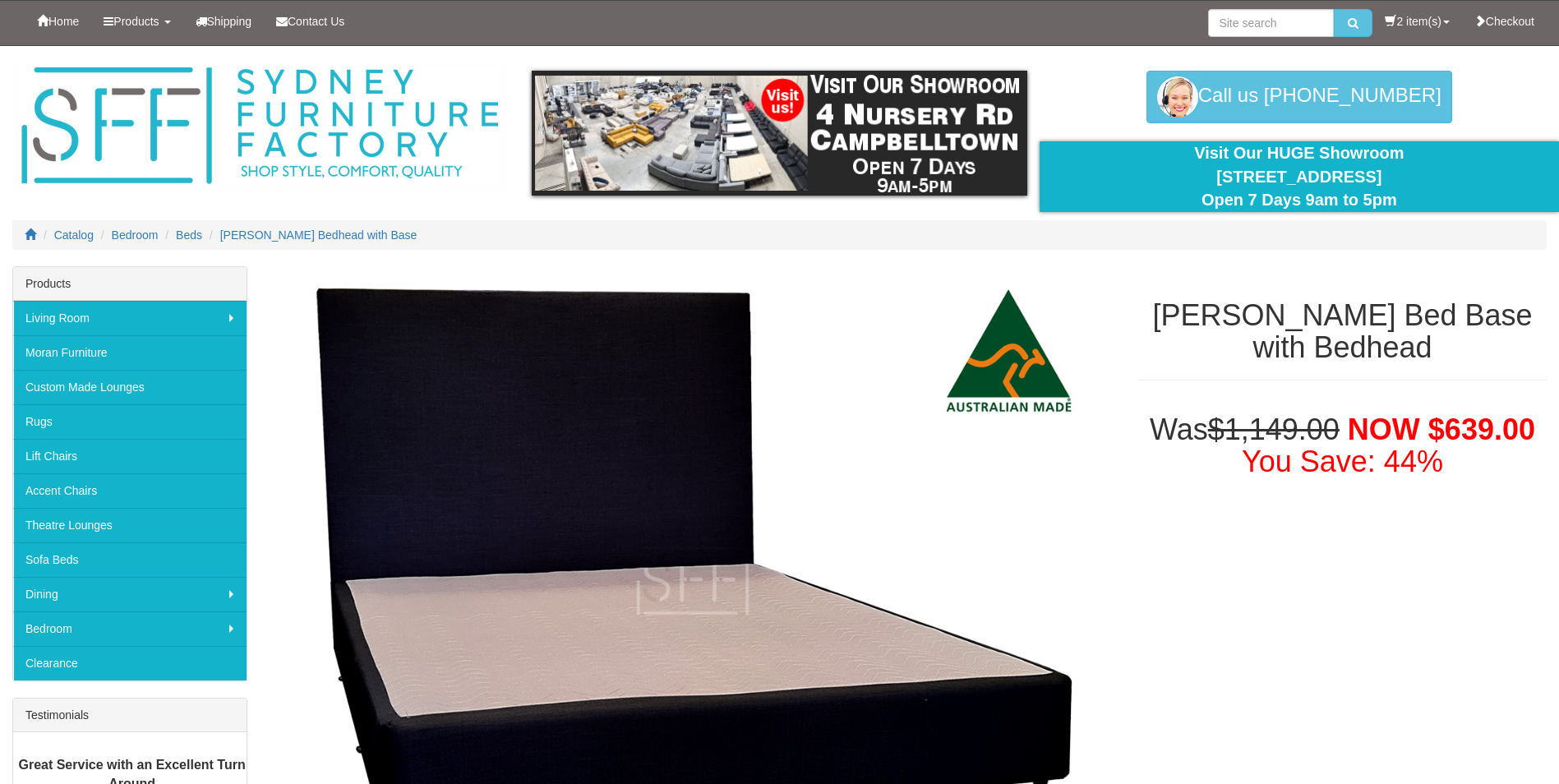
select select "1298"
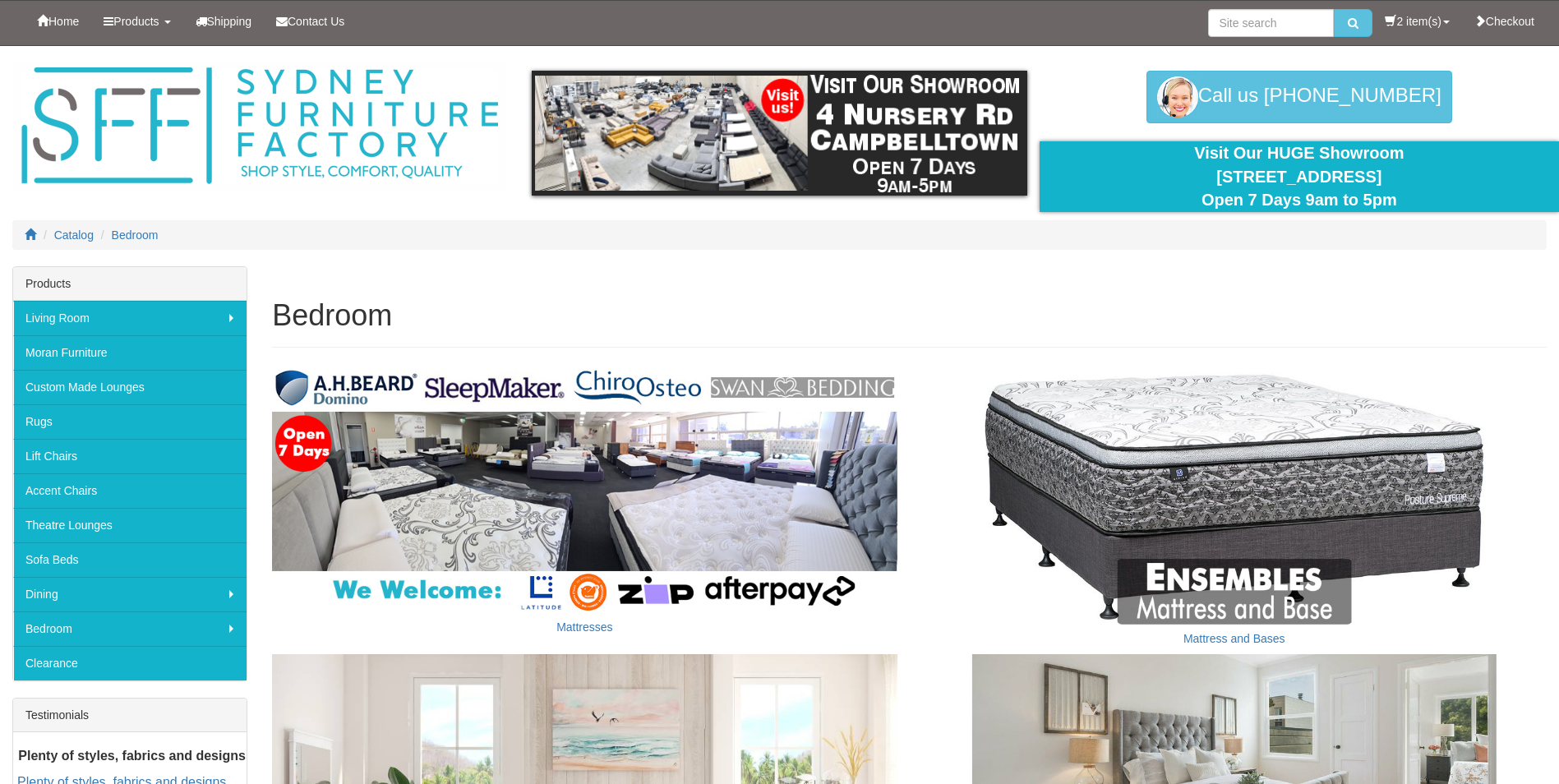
scroll to position [411, 0]
